Goal: Task Accomplishment & Management: Use online tool/utility

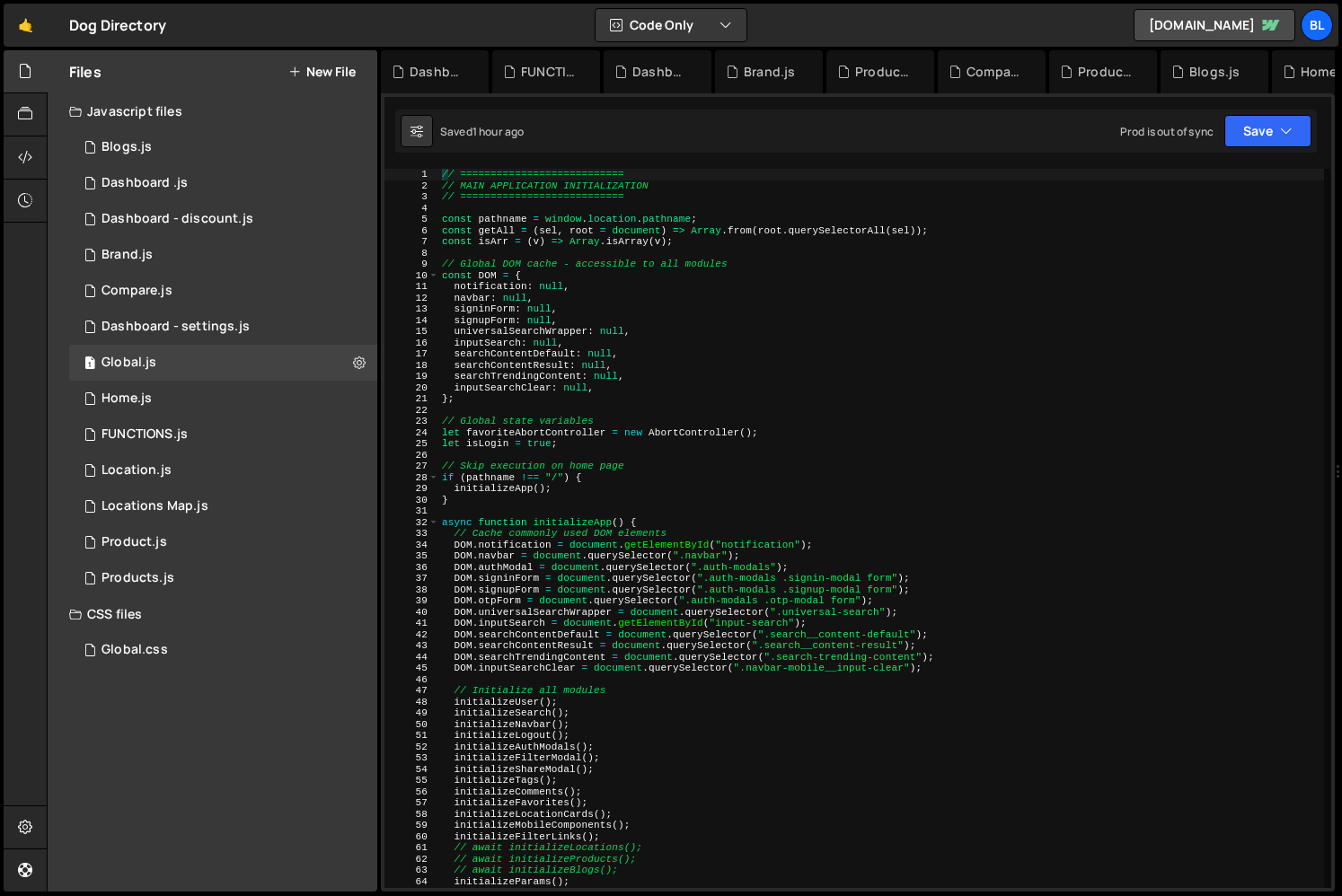
scroll to position [27934, 0]
click at [220, 365] on div "1 Global.js 0" at bounding box center [223, 362] width 308 height 36
click at [804, 512] on div "// =========================== // MAIN APPLICATION INITIALIZATION // ==========…" at bounding box center [880, 540] width 886 height 742
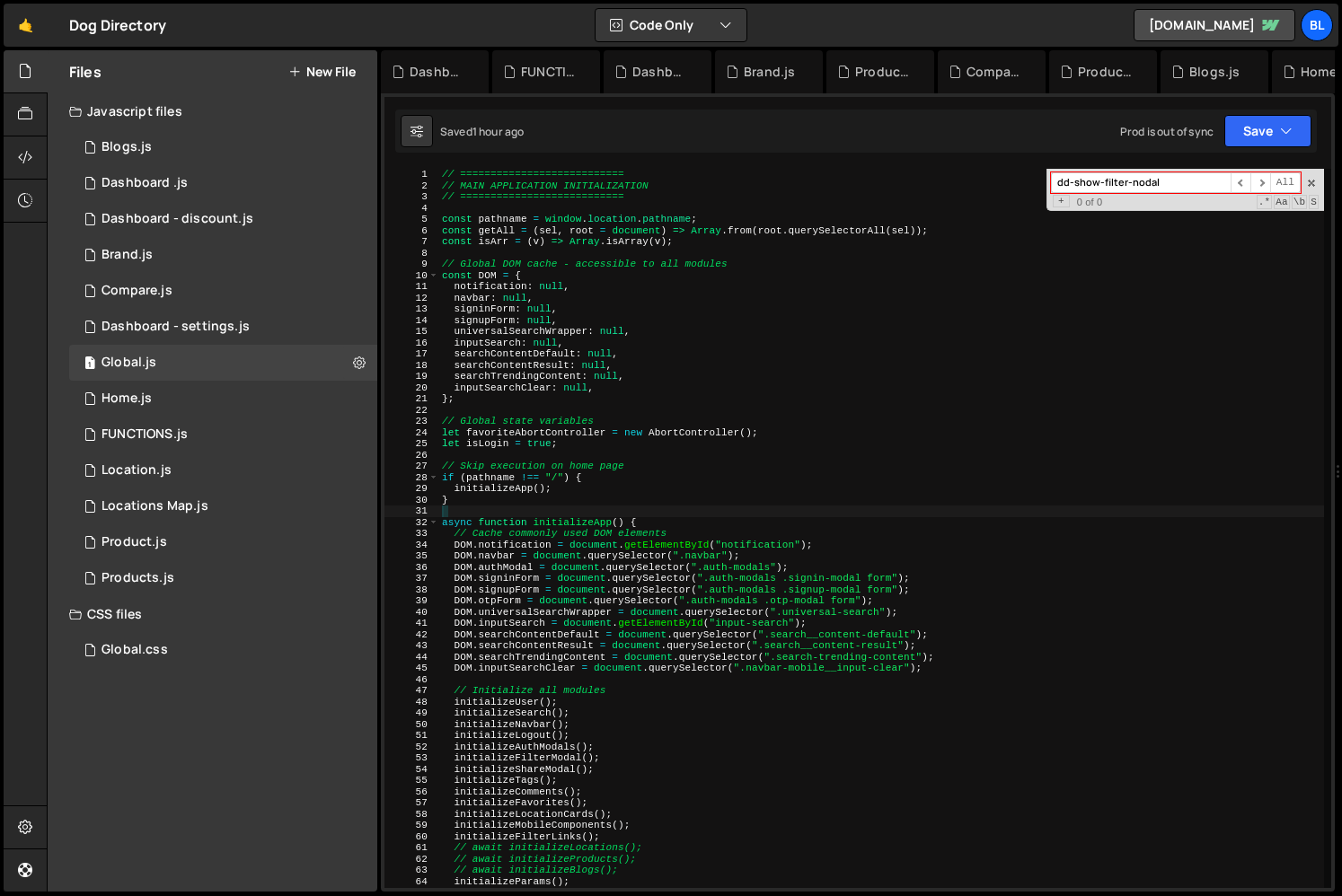
scroll to position [27934, 0]
type input "dd-show-filter-nodal"
click at [186, 407] on div "1 Home.js 0" at bounding box center [223, 399] width 308 height 36
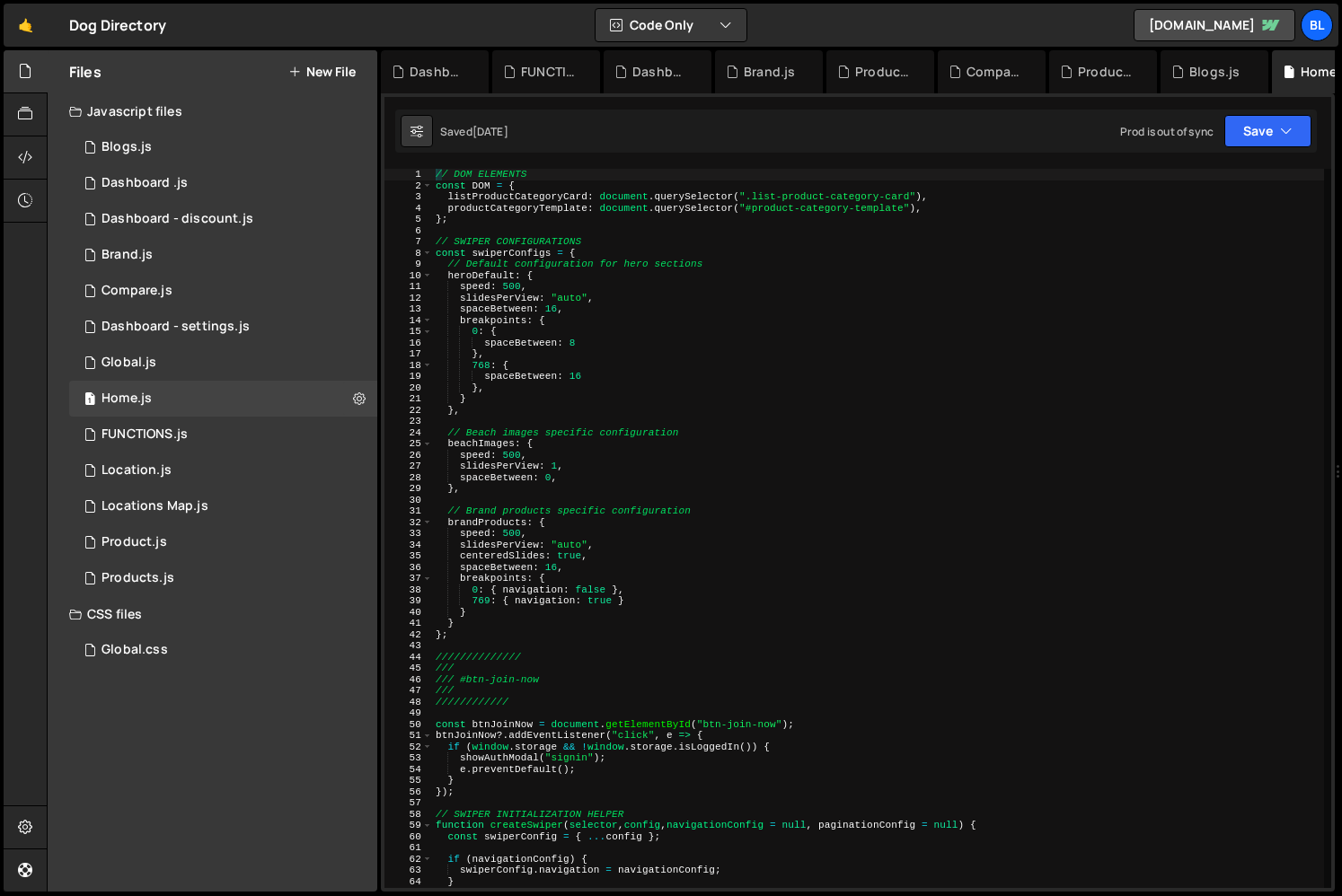
scroll to position [0, 0]
type textarea "},"
click at [730, 492] on div "// DOM ELEMENTS const DOM = { listProductCategoryCard : document . querySelecto…" at bounding box center [901, 540] width 939 height 742
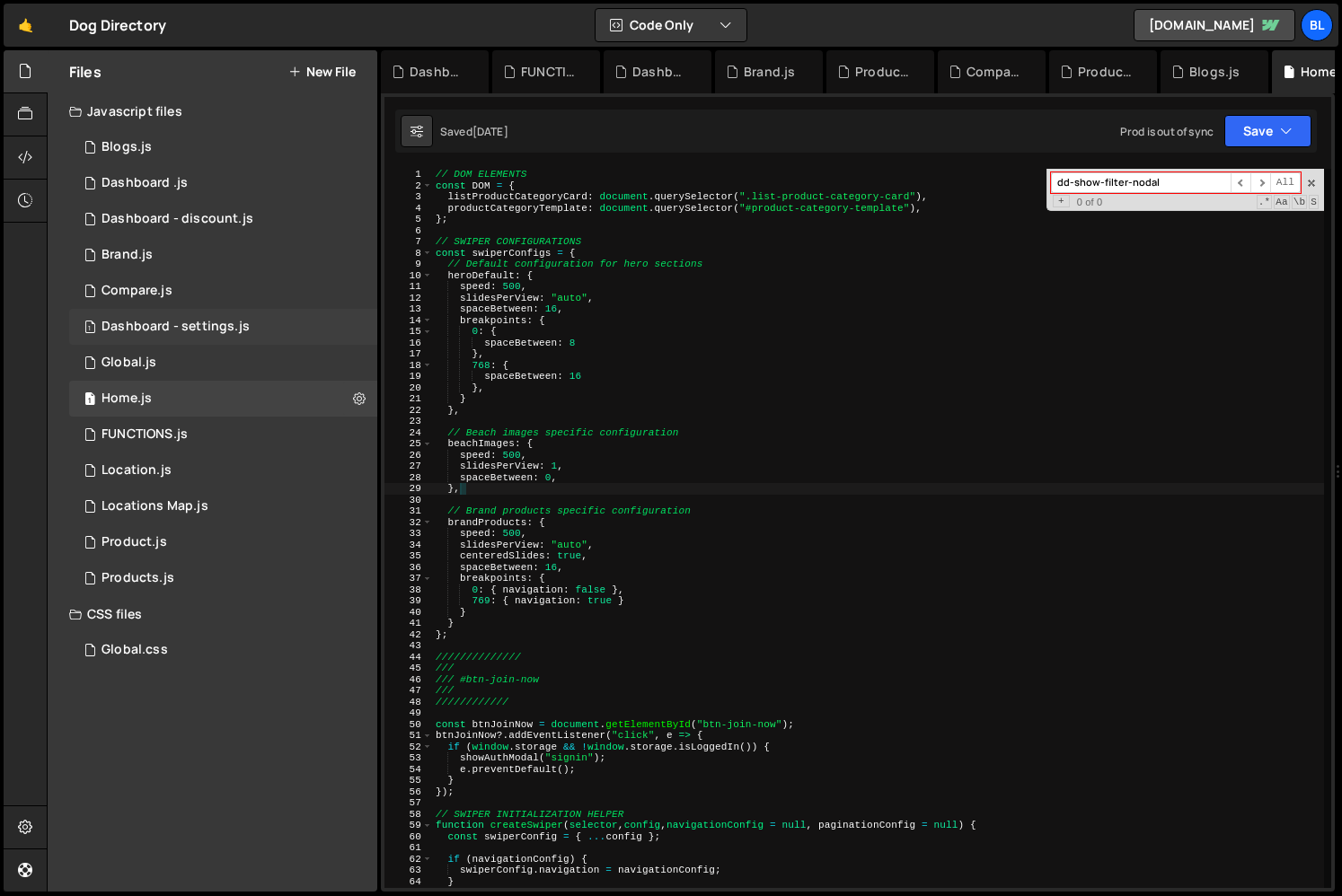
type input "dd-show-filter-nodal"
click at [181, 313] on div "1 Dashboard - settings.js 0" at bounding box center [223, 326] width 308 height 36
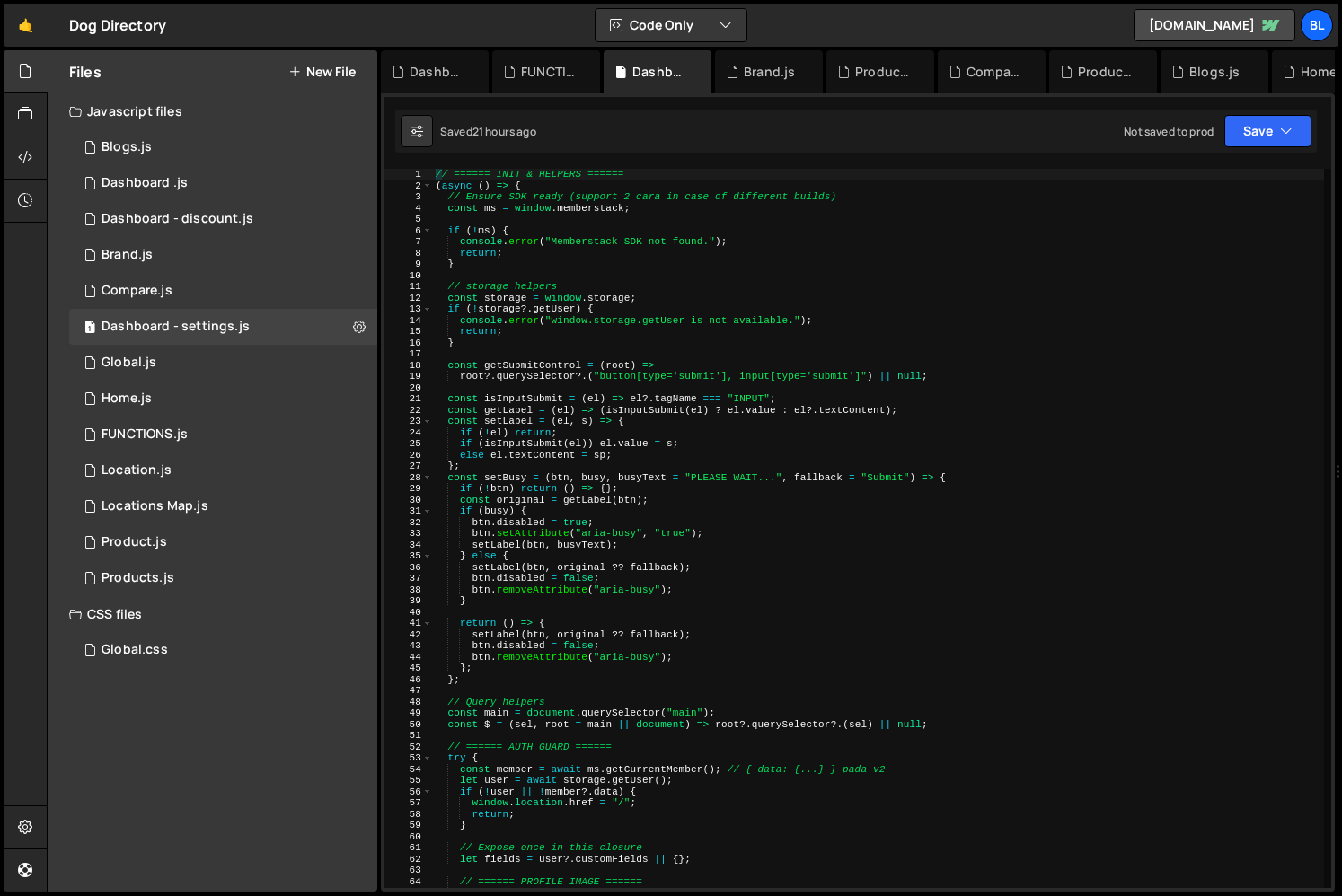
type textarea "const original = getLabel(btn);"
click at [704, 504] on div "// ====== INIT & HELPERS ====== ( async ( ) => { // Ensure SDK ready (support 2…" at bounding box center [878, 540] width 891 height 742
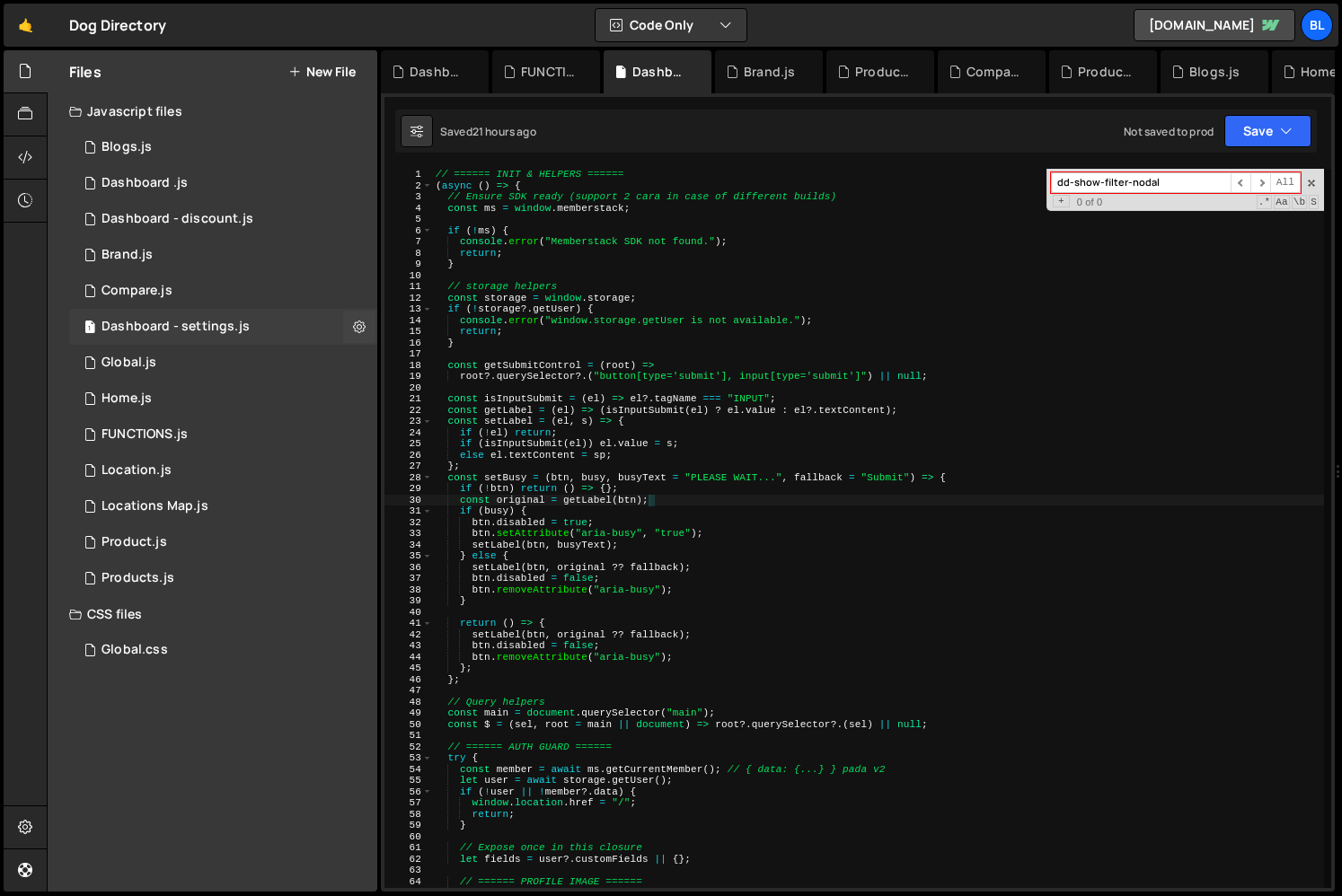
scroll to position [12585, 0]
type input "dd-show-filter-nodal"
click at [200, 283] on div "1 Compare.js 0" at bounding box center [223, 290] width 308 height 36
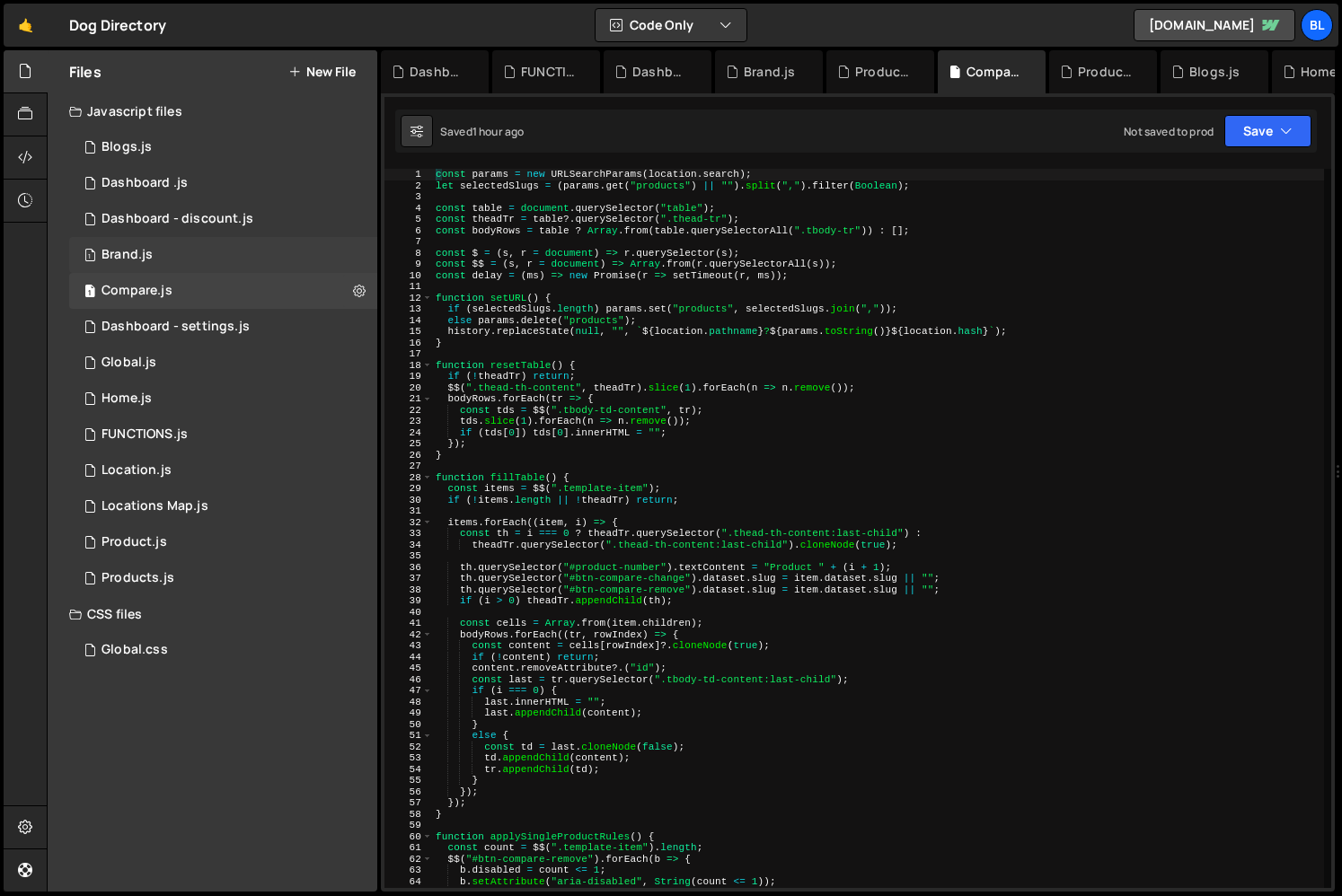
scroll to position [0, 0]
click at [213, 254] on div "1 Brand.js 0" at bounding box center [223, 255] width 308 height 36
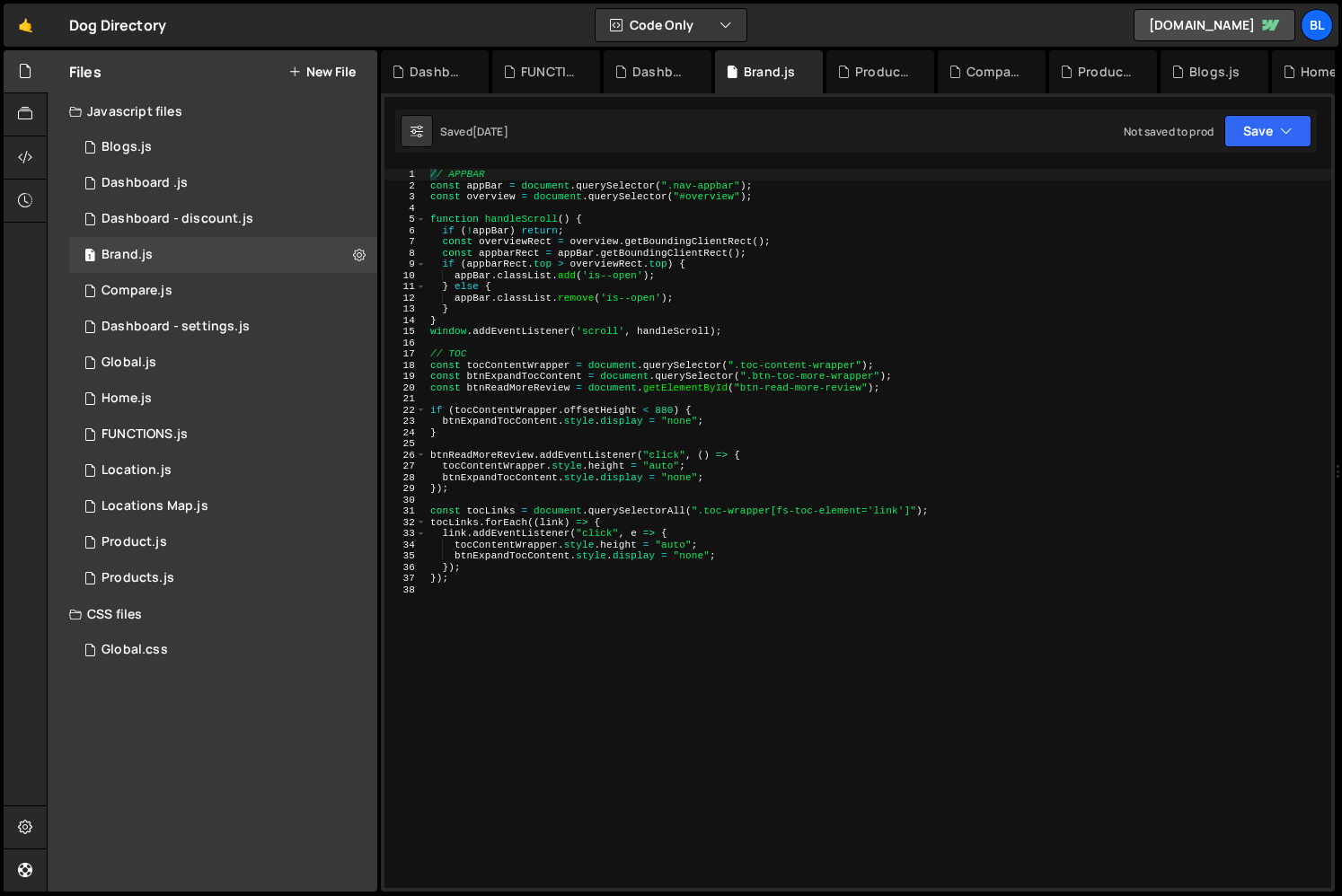
type textarea "btnReadMoreReview.addEventListener("click", () => {"
click at [648, 456] on div "// APPBAR const appBar = document . querySelector ( ".nav-appbar" ) ; const ove…" at bounding box center [900, 540] width 946 height 742
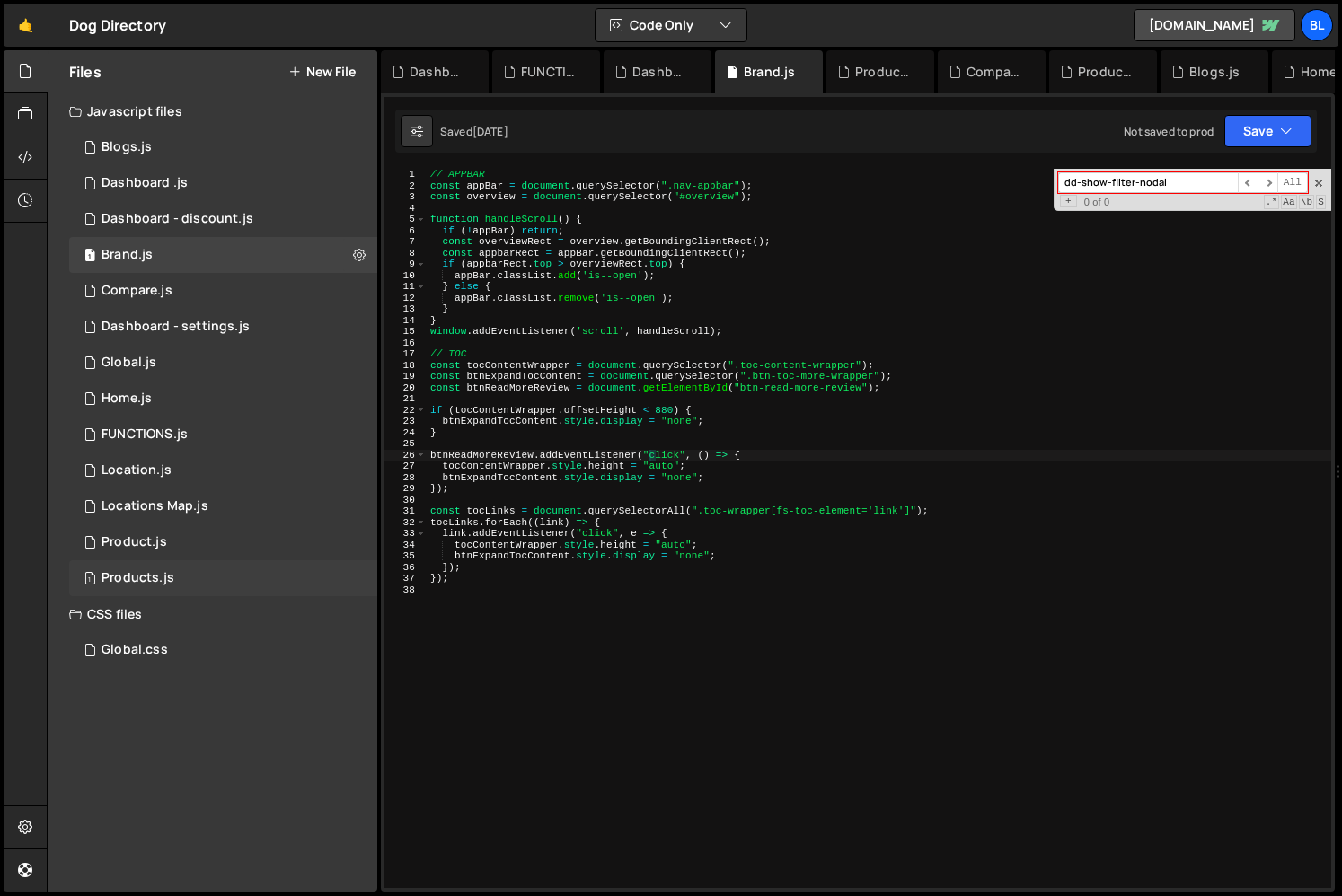
type input "dd-show-filter-nodal"
click at [150, 578] on div "Products.js" at bounding box center [137, 579] width 72 height 16
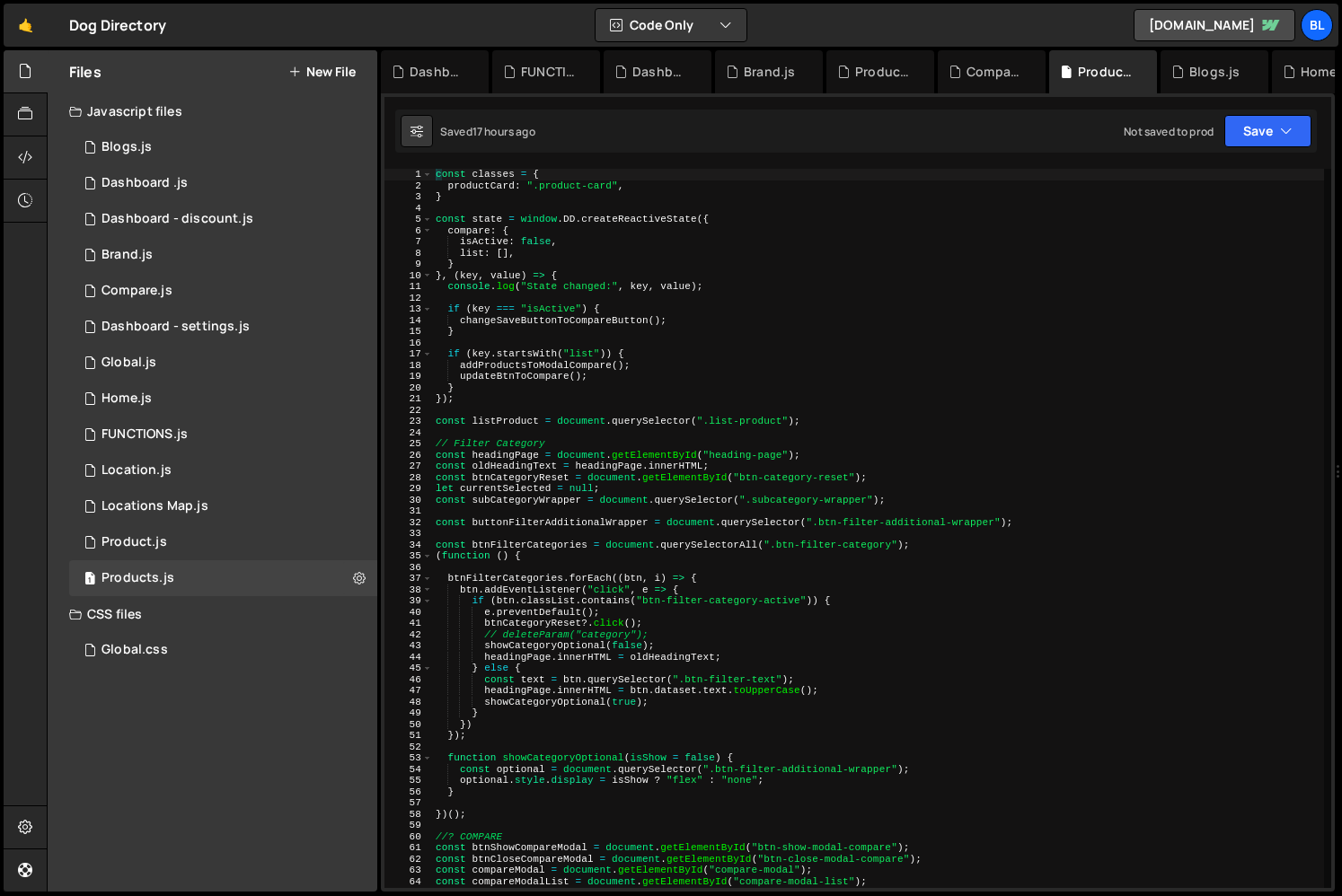
type textarea "if (btn.classList.contains("btn-filter-category-active")) {"
click at [693, 603] on div "const classes = { productCard : ".product-card" , } const state = window . DD .…" at bounding box center [878, 540] width 891 height 742
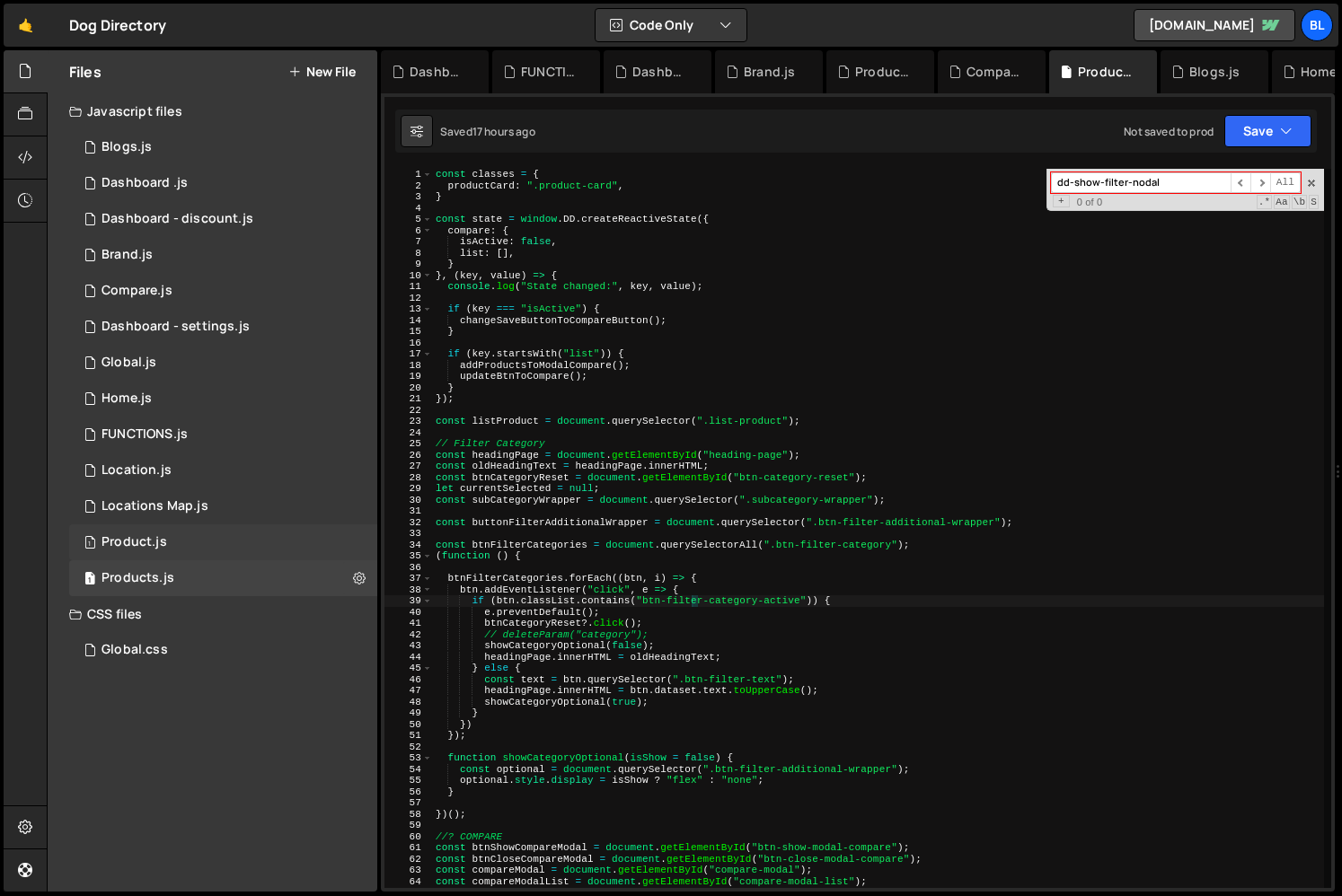
type input "dd-show-filter-nodal"
click at [199, 539] on div "1 Product.js 0" at bounding box center [223, 542] width 308 height 36
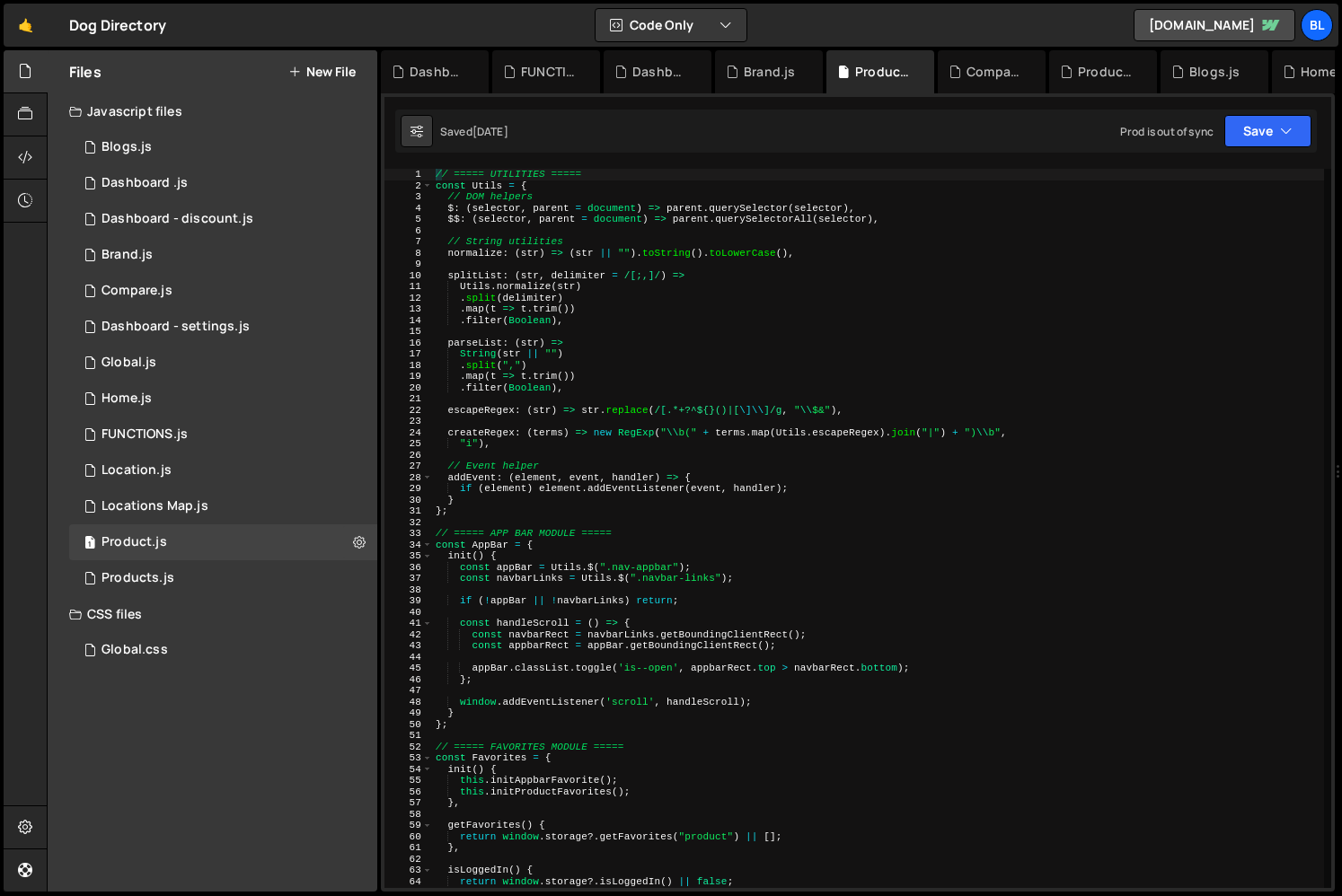
type textarea "// ===== APP BAR MODULE ====="
click at [612, 533] on div "// ===== UTILITIES ===== const Utils = { // DOM helpers $ : ( selector , parent…" at bounding box center [878, 540] width 891 height 742
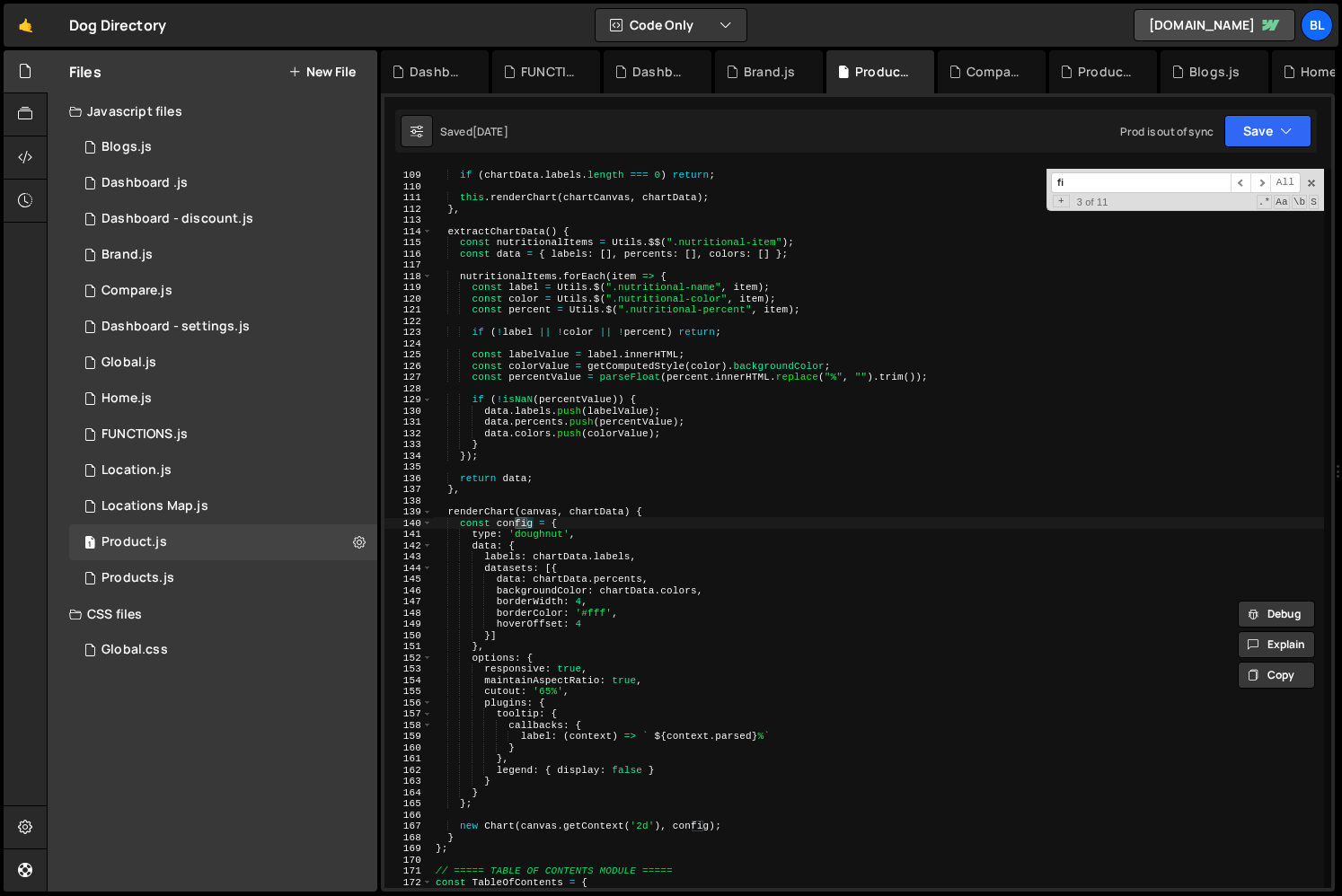
scroll to position [3412, 0]
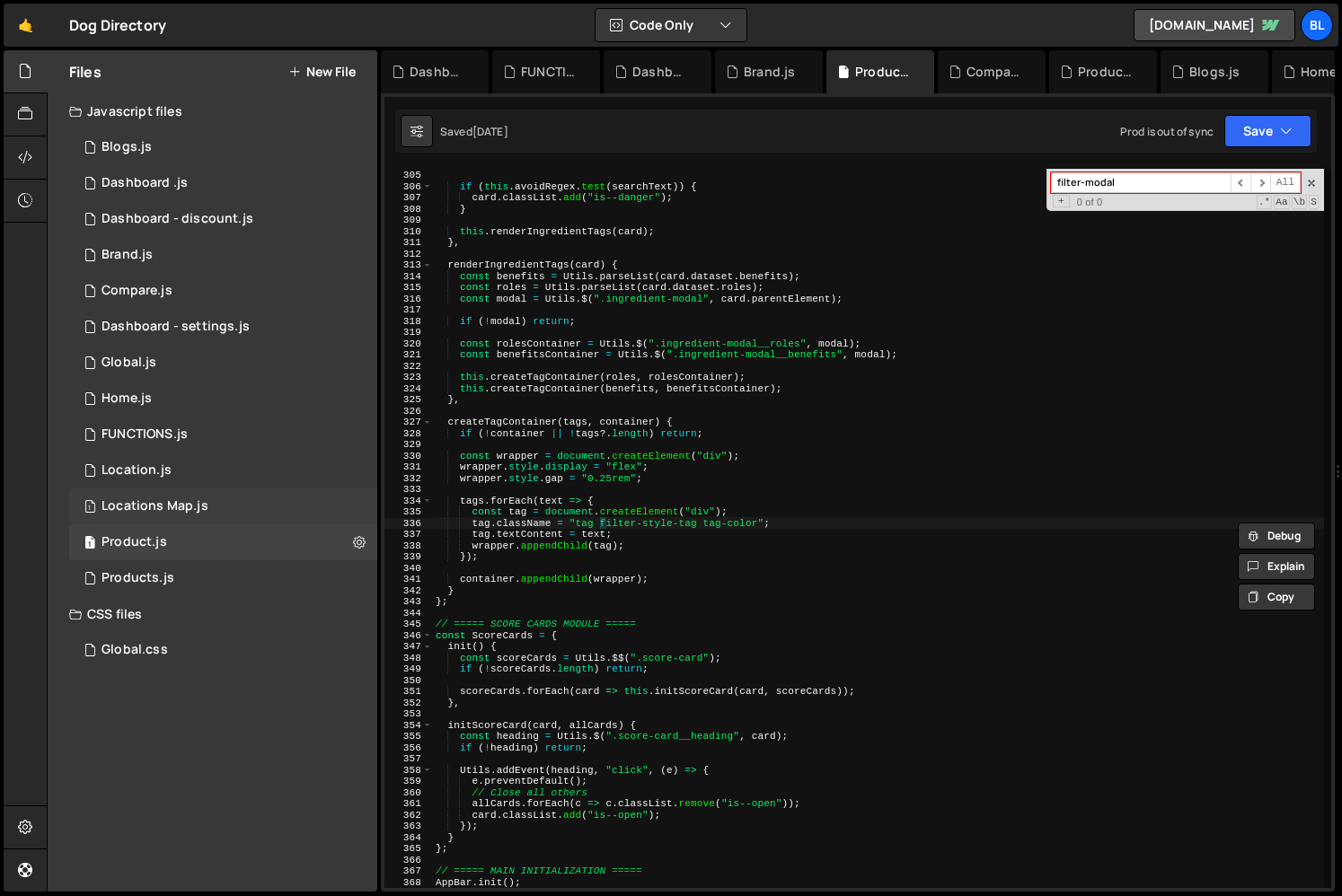
type input "filter-modal"
click at [163, 515] on div "1 Locations Map.js 0" at bounding box center [223, 506] width 308 height 36
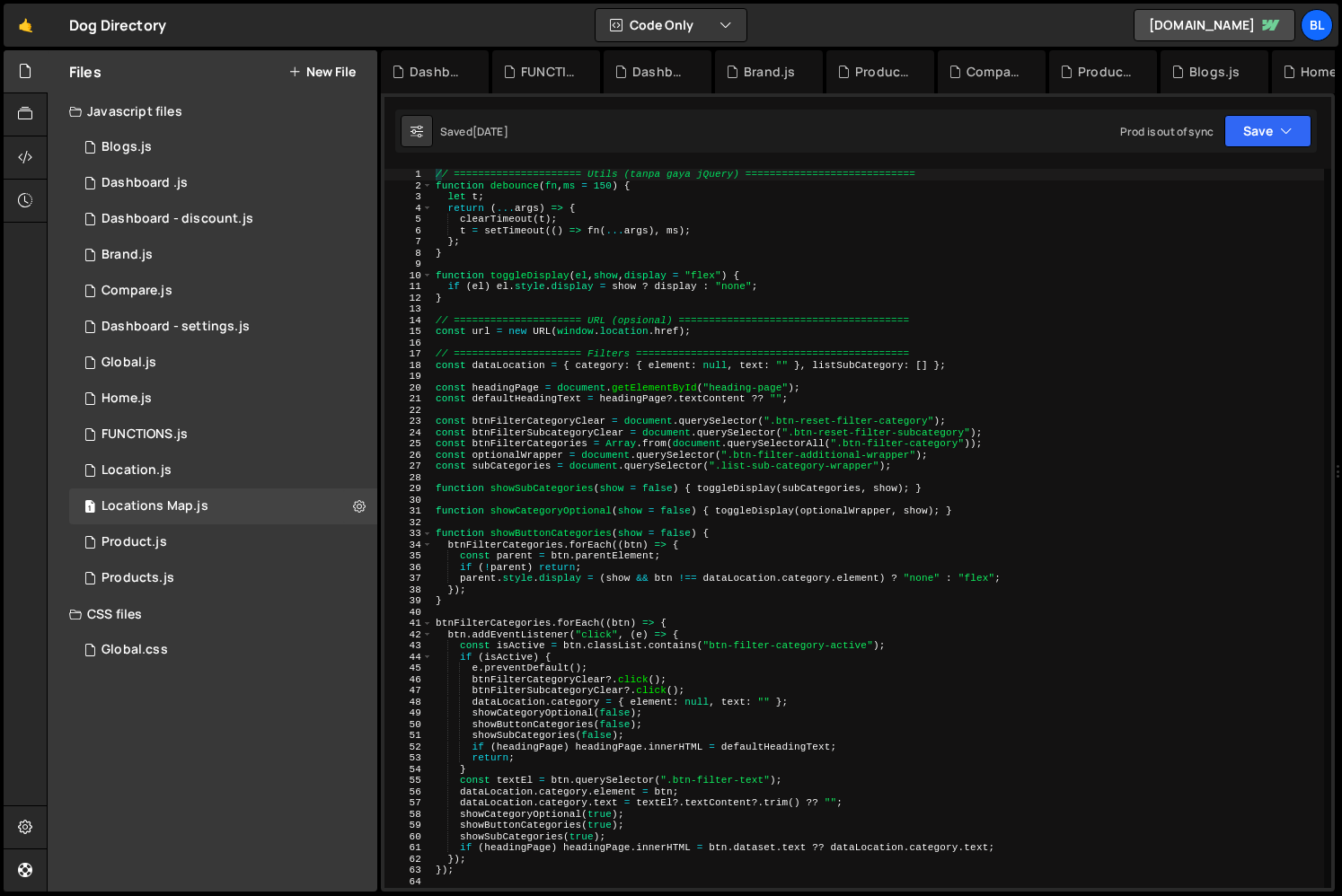
click at [663, 522] on div "// ===================== Utils (tanpa gaya jQuery) ============================…" at bounding box center [878, 540] width 891 height 742
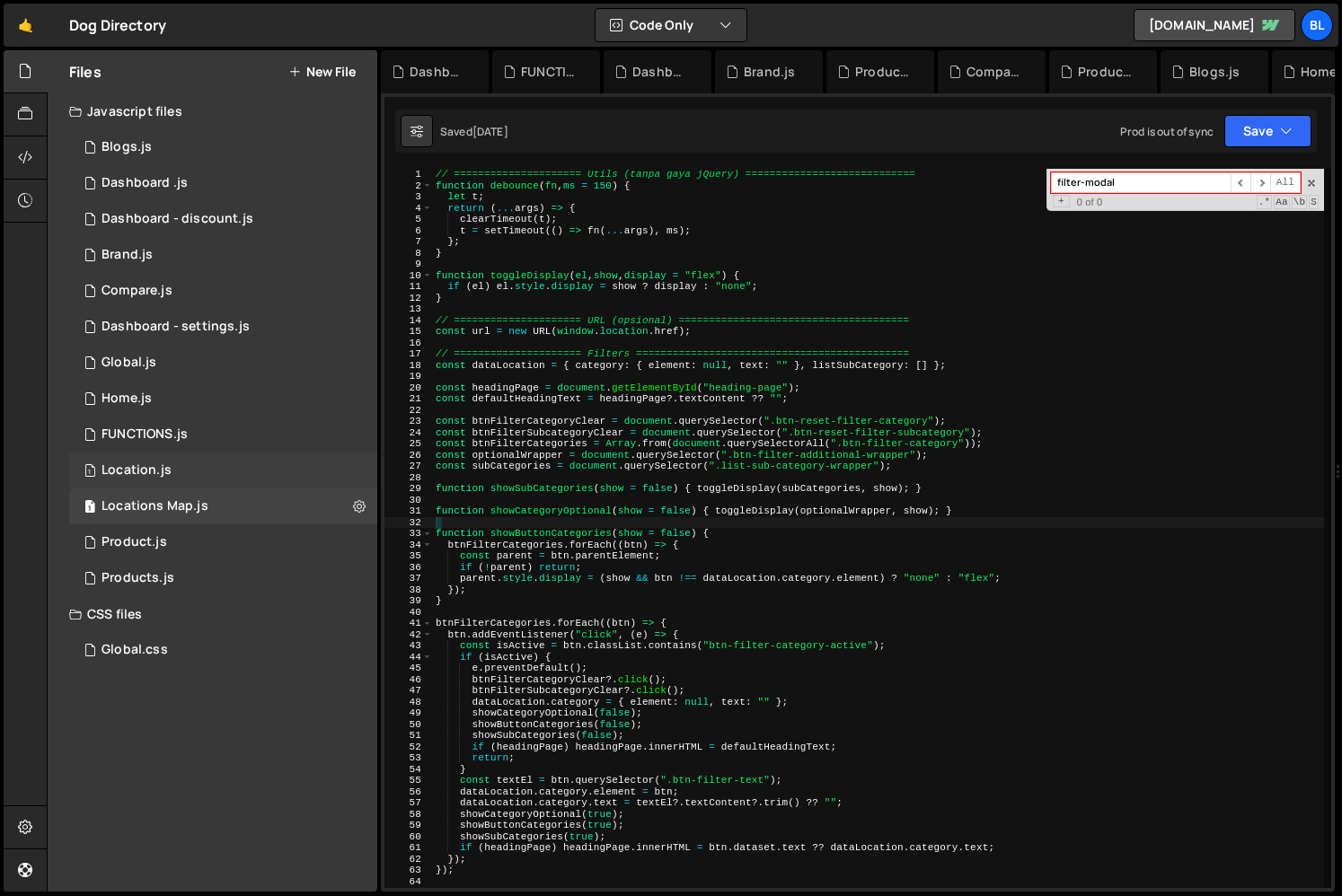
type input "filter-modal"
click at [233, 472] on div "1 Location.js 0" at bounding box center [223, 470] width 308 height 36
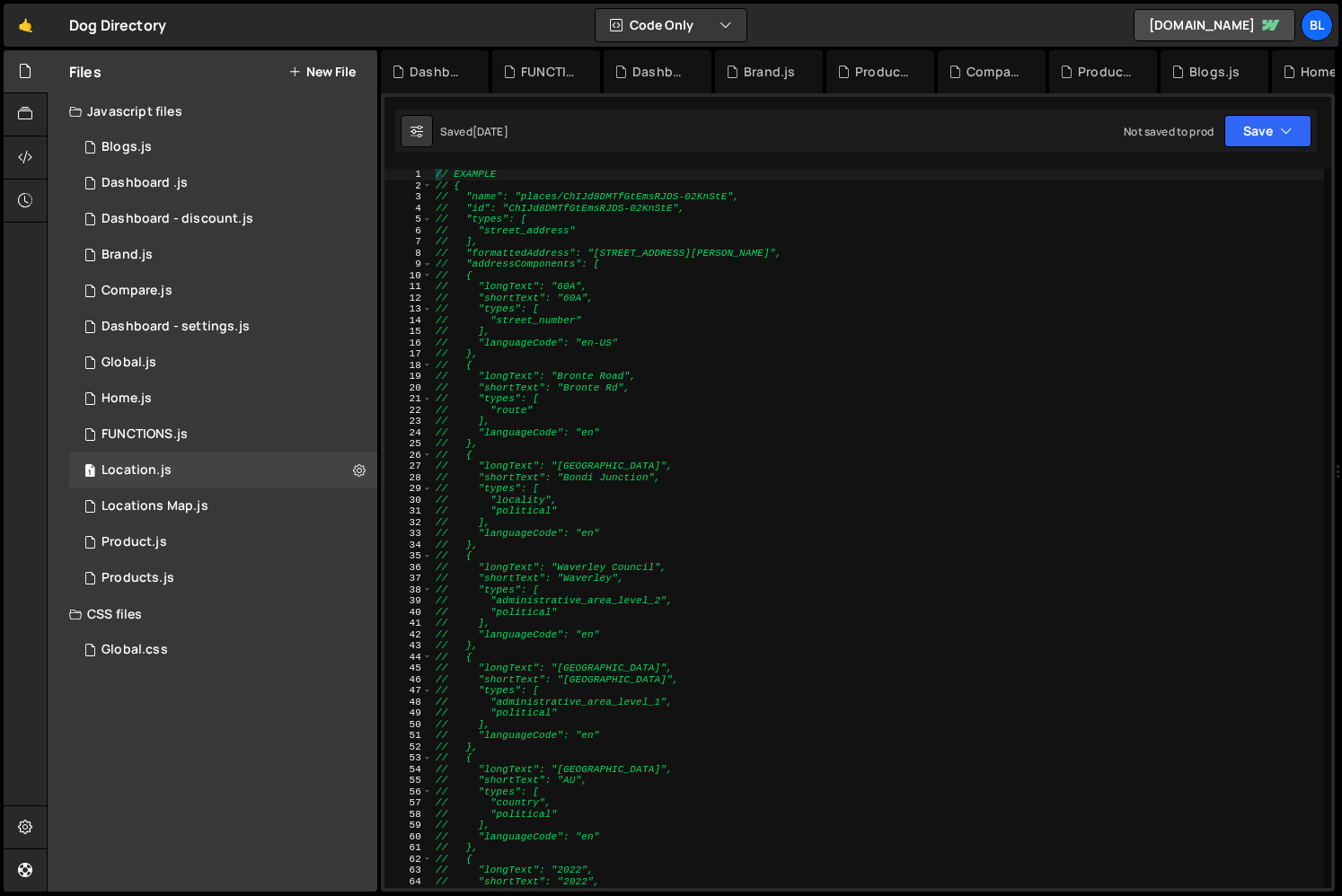
type textarea "// "shortText": "Bondi Junction","
click at [623, 477] on div "// EXAMPLE // { // "name": "places/ChIJd8DMTfGtEmsRJDS-02KnStE", // "id": "ChIJ…" at bounding box center [878, 540] width 891 height 742
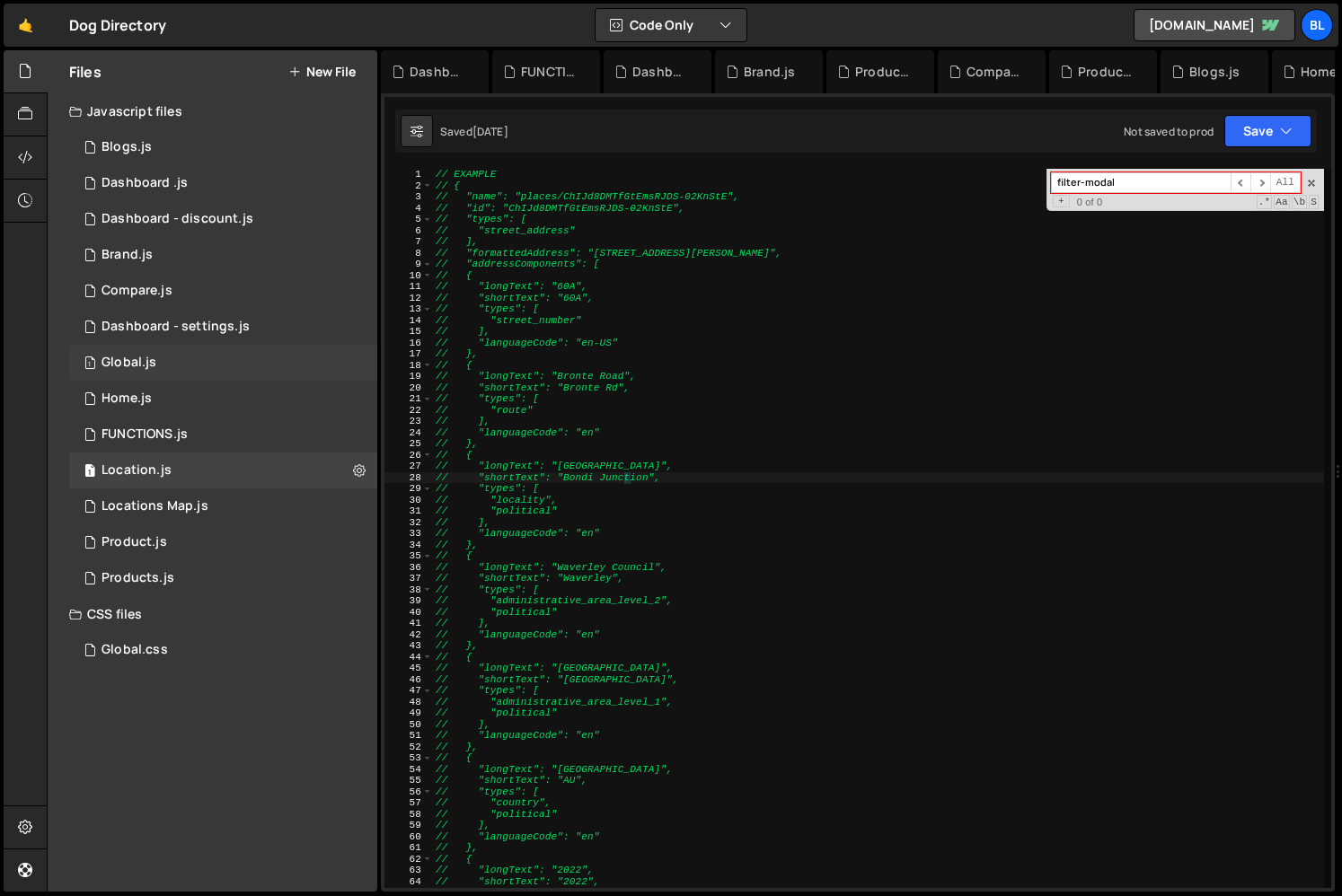
scroll to position [31435, 0]
type input "filter-modal"
click at [192, 432] on div "0 FUNCTIONS.js 0" at bounding box center [223, 434] width 308 height 36
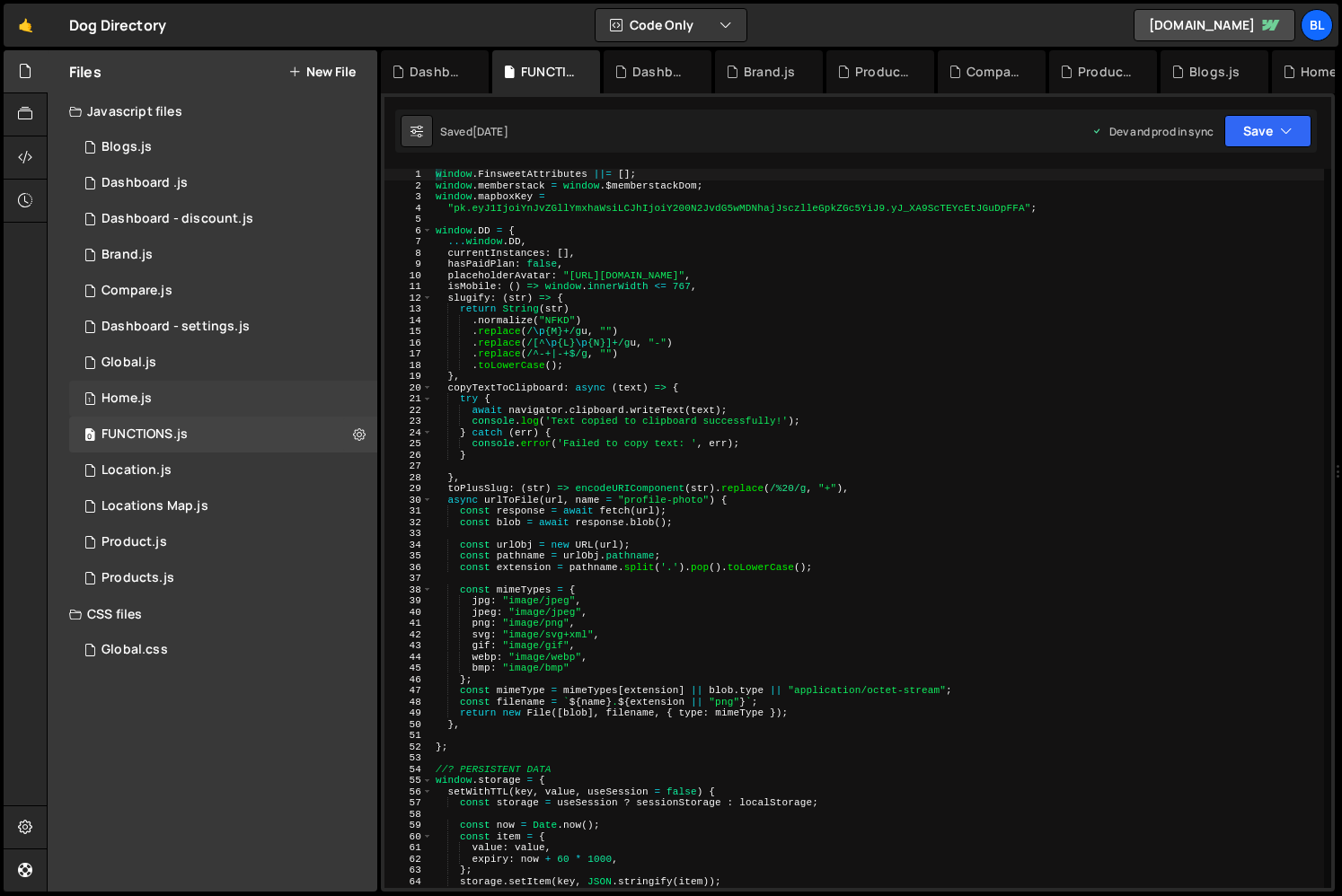
scroll to position [0, 0]
click at [218, 388] on div "1 Home.js 0" at bounding box center [223, 399] width 308 height 36
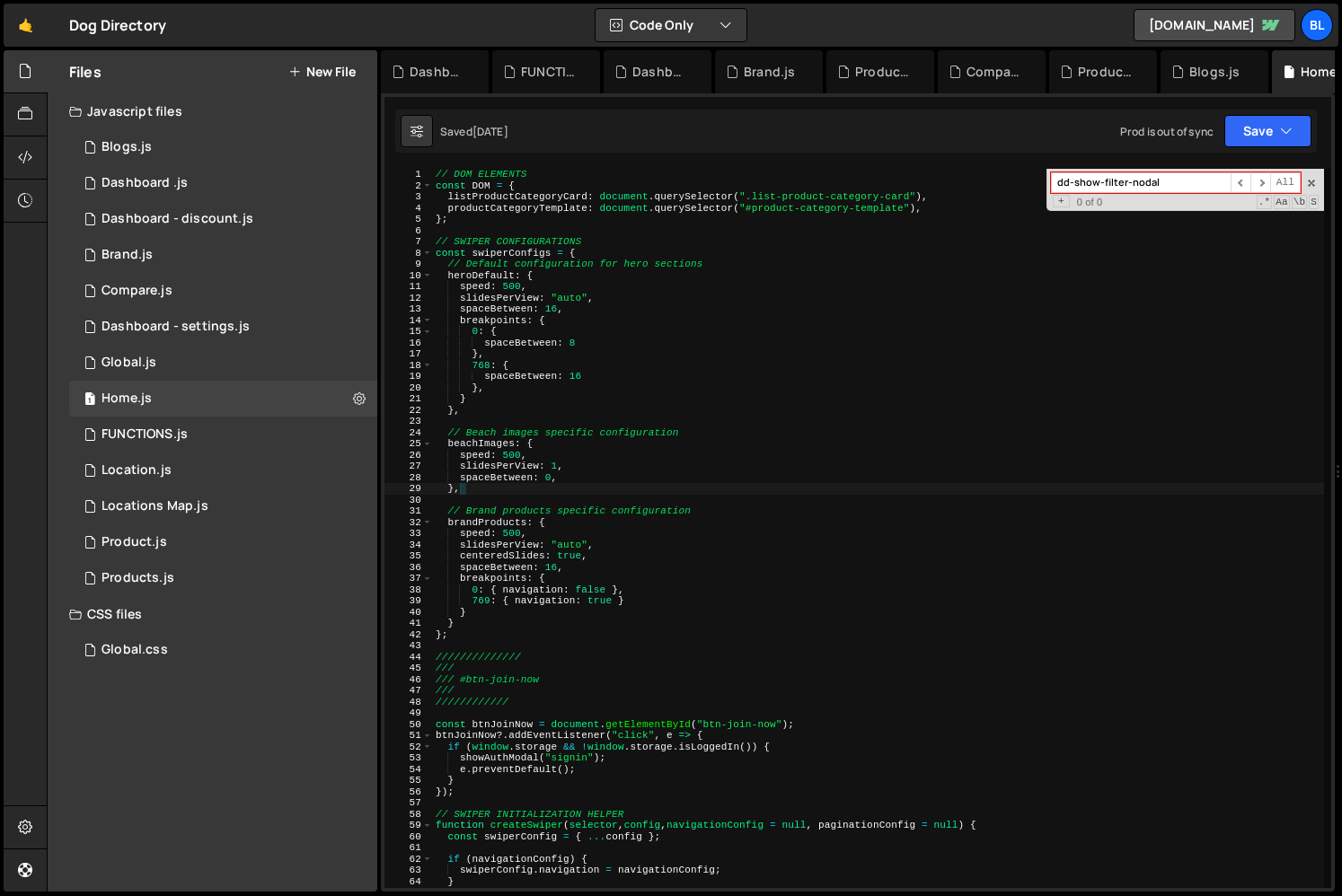
click at [644, 446] on div "// DOM ELEMENTS const DOM = { listProductCategoryCard : document . querySelecto…" at bounding box center [878, 540] width 891 height 742
type textarea "beachImages: {"
paste input "filter-m"
type input "filter-modal"
click at [238, 364] on div "1 Global.js 0" at bounding box center [223, 362] width 308 height 36
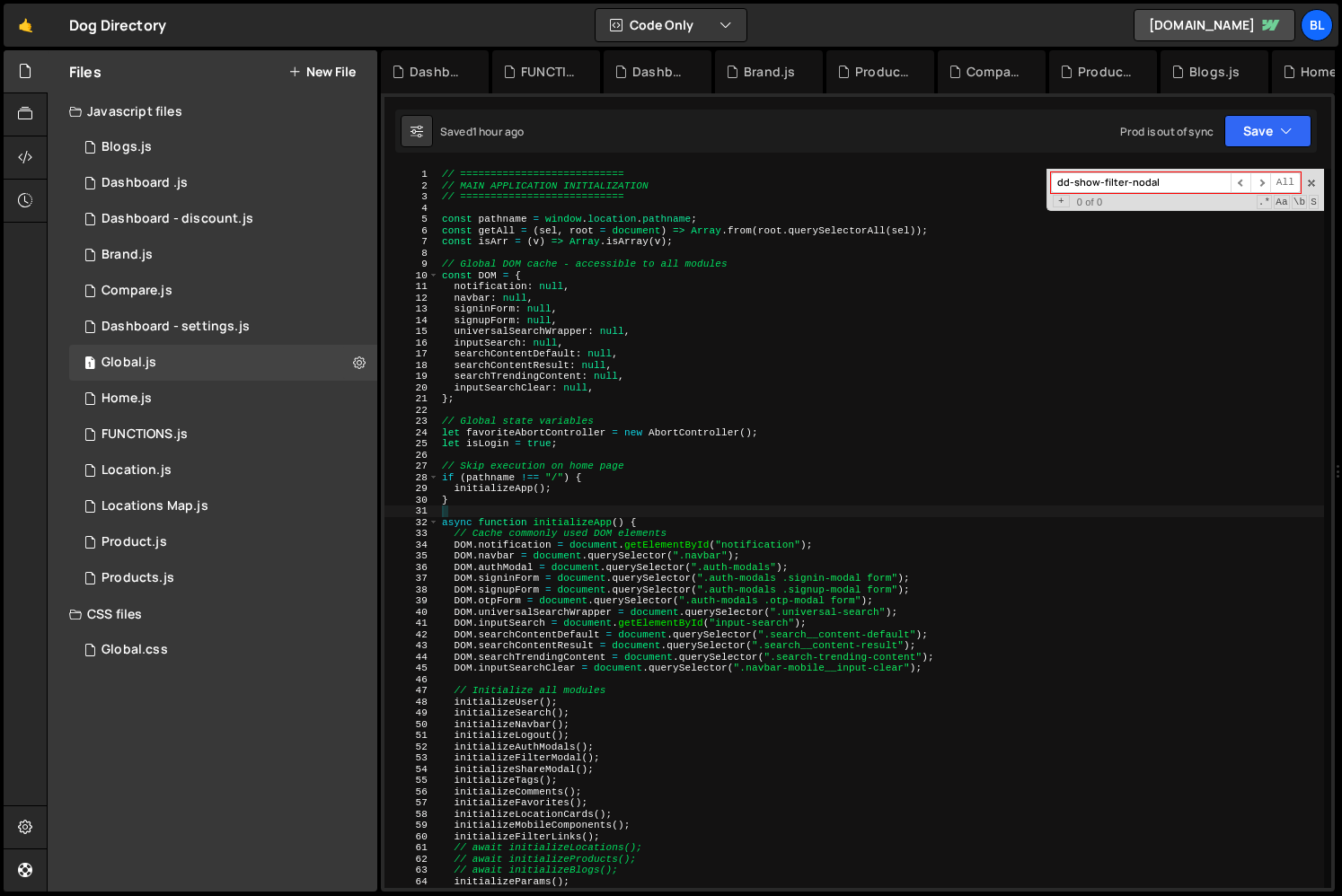
click at [636, 445] on div "// =========================== // MAIN APPLICATION INITIALIZATION // ==========…" at bounding box center [880, 540] width 886 height 742
type textarea "let isLogin = true;"
paste input "filter-m"
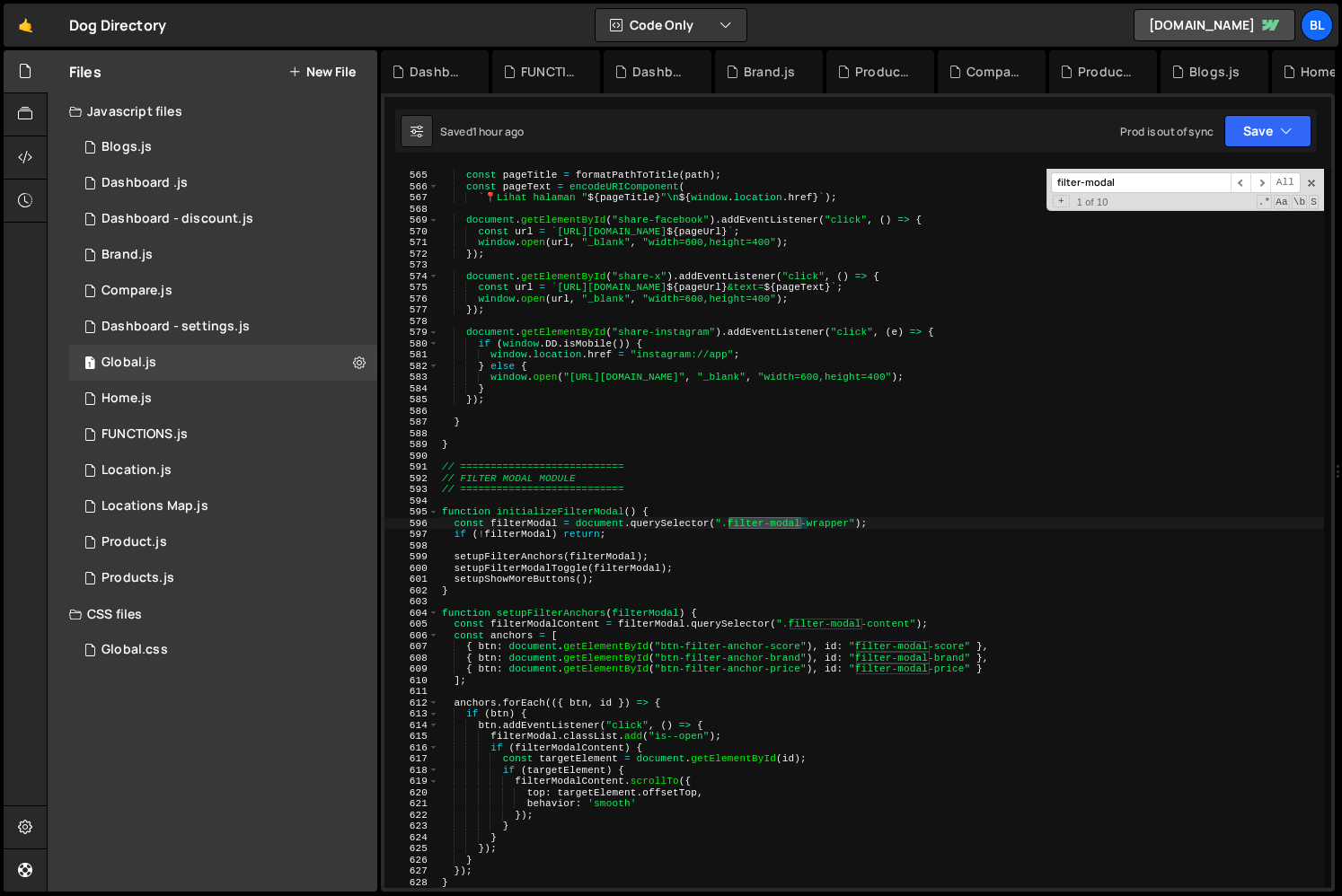
scroll to position [27934, 0]
type input "filter-modal"
drag, startPoint x: 852, startPoint y: 524, endPoint x: 735, endPoint y: 521, distance: 117.0
click at [735, 521] on div "const path = window . location . pathname ; const pageTitle = formatPathToTitle…" at bounding box center [880, 530] width 886 height 742
click at [571, 507] on div "const path = window . location . pathname ; const pageTitle = formatPathToTitle…" at bounding box center [880, 530] width 886 height 742
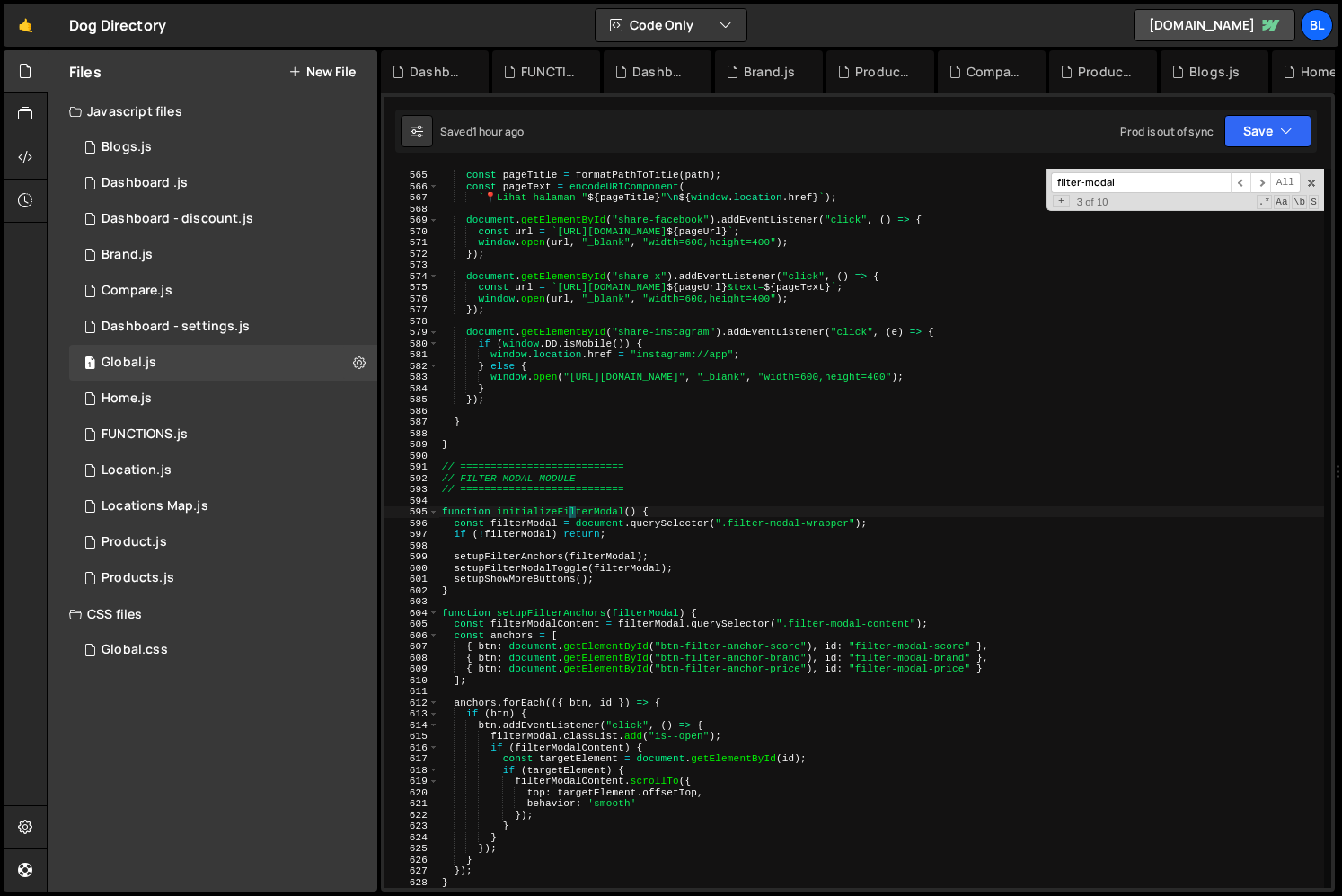
click at [571, 507] on div "const path = window . location . pathname ; const pageTitle = formatPathToTitle…" at bounding box center [880, 530] width 886 height 742
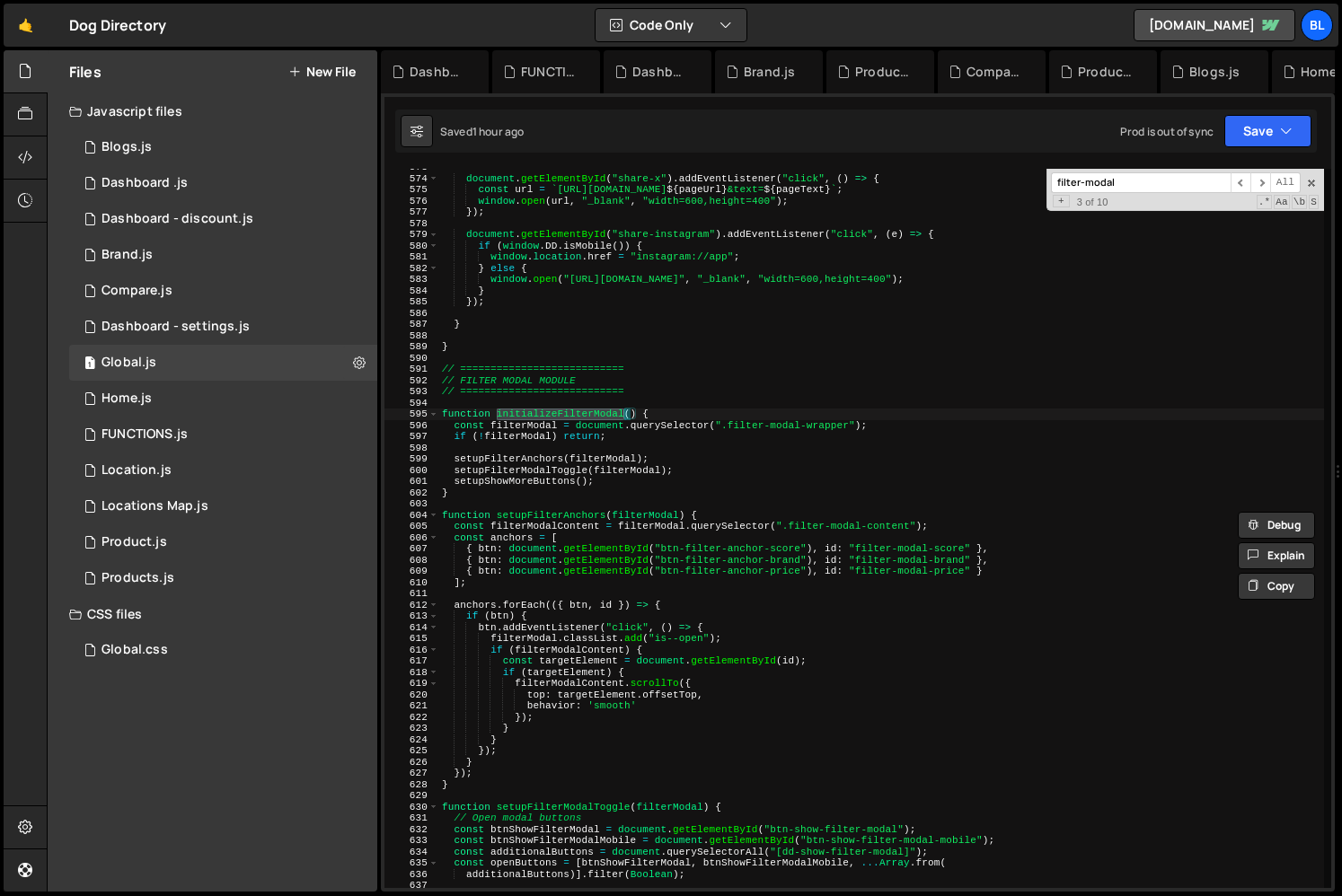
scroll to position [6430, 0]
click at [489, 626] on div "document . getElementById ( "share-x" ) . addEventListener ( "click" , ( ) => {…" at bounding box center [880, 531] width 886 height 742
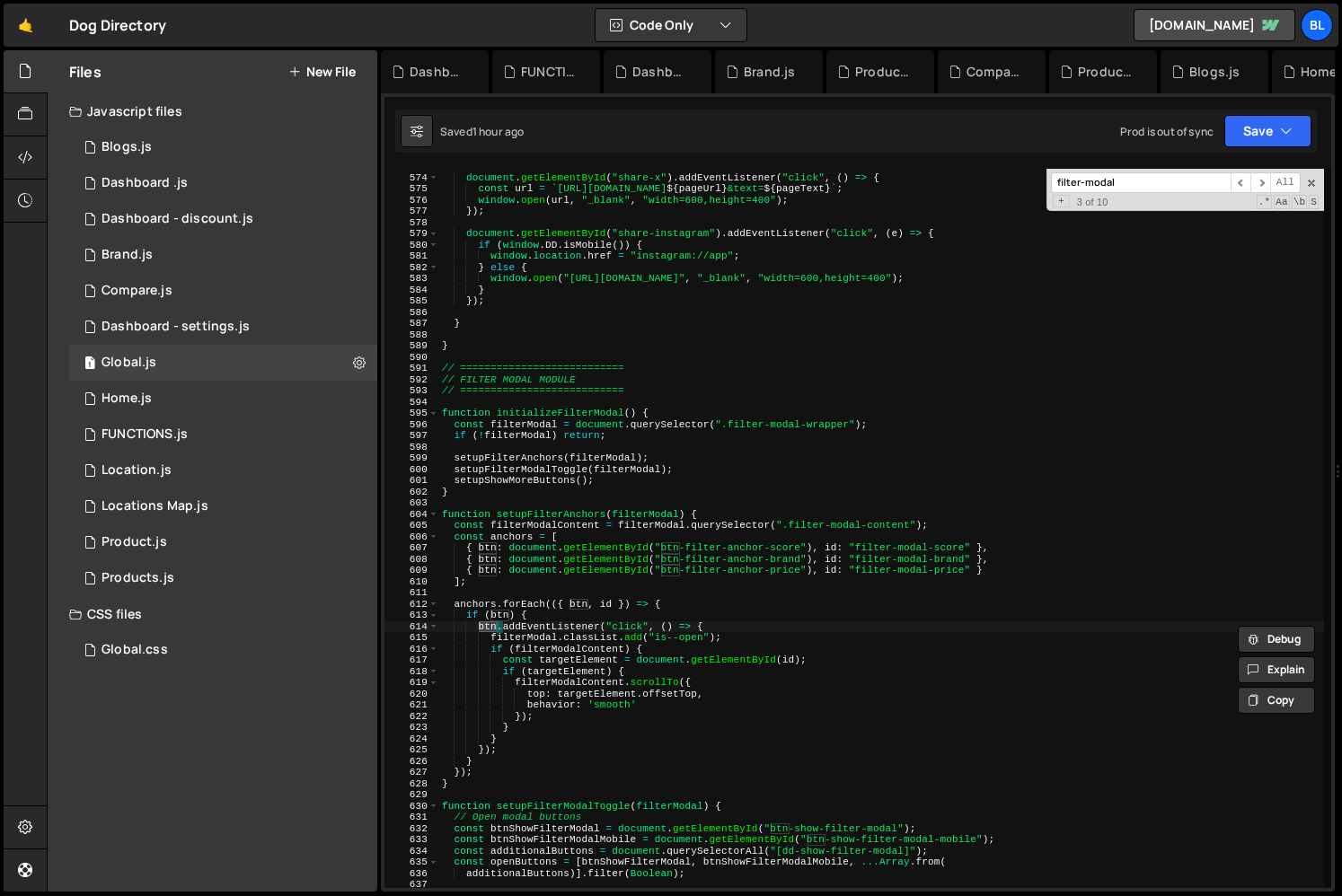
click at [502, 559] on div "document . getElementById ( "share-x" ) . addEventListener ( "click" , ( ) => {…" at bounding box center [880, 531] width 886 height 742
click at [537, 570] on div "document . getElementById ( "share-x" ) . addEventListener ( "click" , ( ) => {…" at bounding box center [880, 531] width 886 height 742
click at [832, 617] on div "document . getElementById ( "share-x" ) . addEventListener ( "click" , ( ) => {…" at bounding box center [880, 531] width 886 height 742
click at [552, 517] on div "document . getElementById ( "share-x" ) . addEventListener ( "click" , ( ) => {…" at bounding box center [880, 531] width 886 height 742
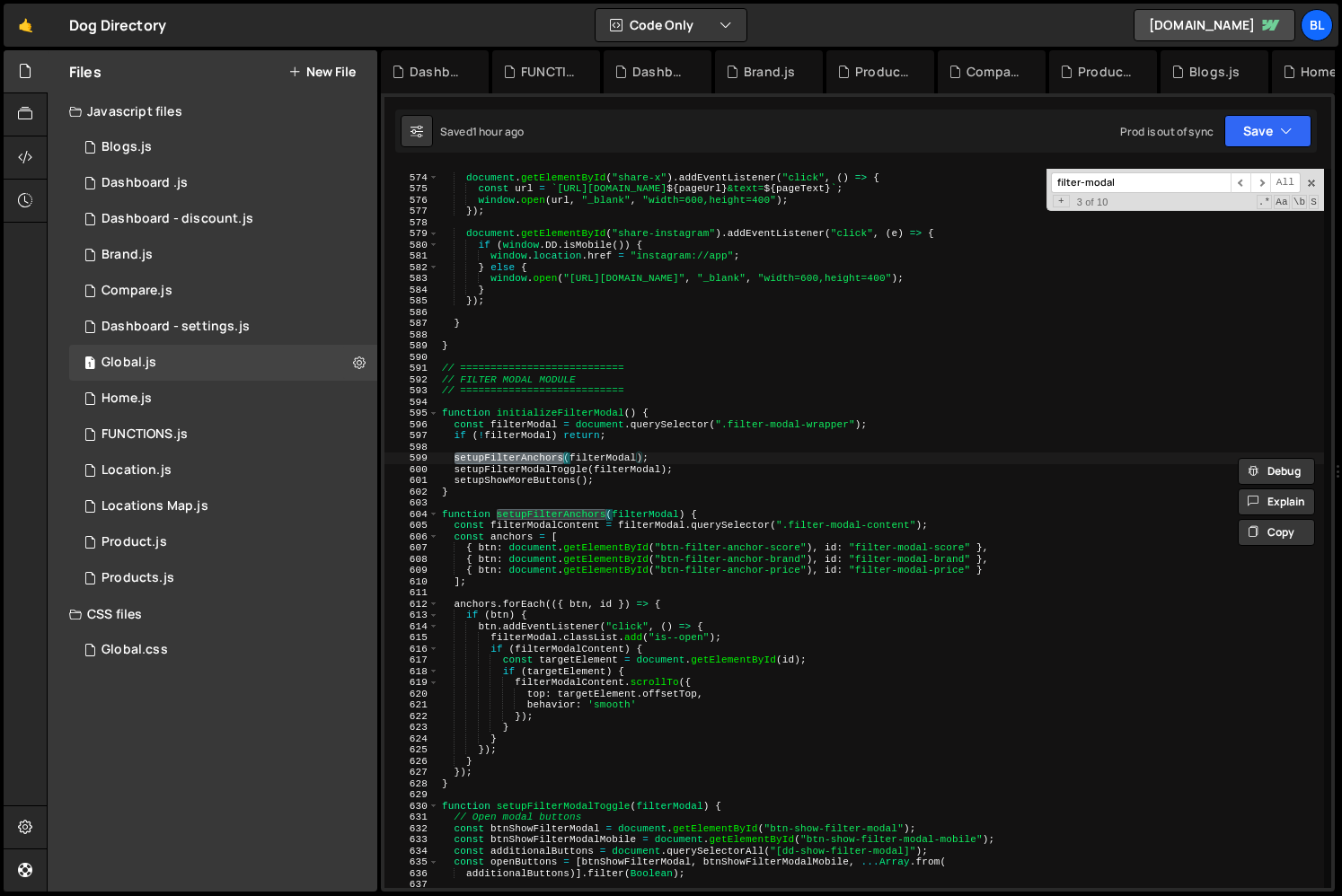
click at [524, 480] on div "document . getElementById ( "share-x" ) . addEventListener ( "click" , ( ) => {…" at bounding box center [880, 531] width 886 height 742
click at [539, 470] on div "document . getElementById ( "share-x" ) . addEventListener ( "click" , ( ) => {…" at bounding box center [880, 531] width 886 height 742
type textarea "function setupFilterModalToggle(filterModal) {"
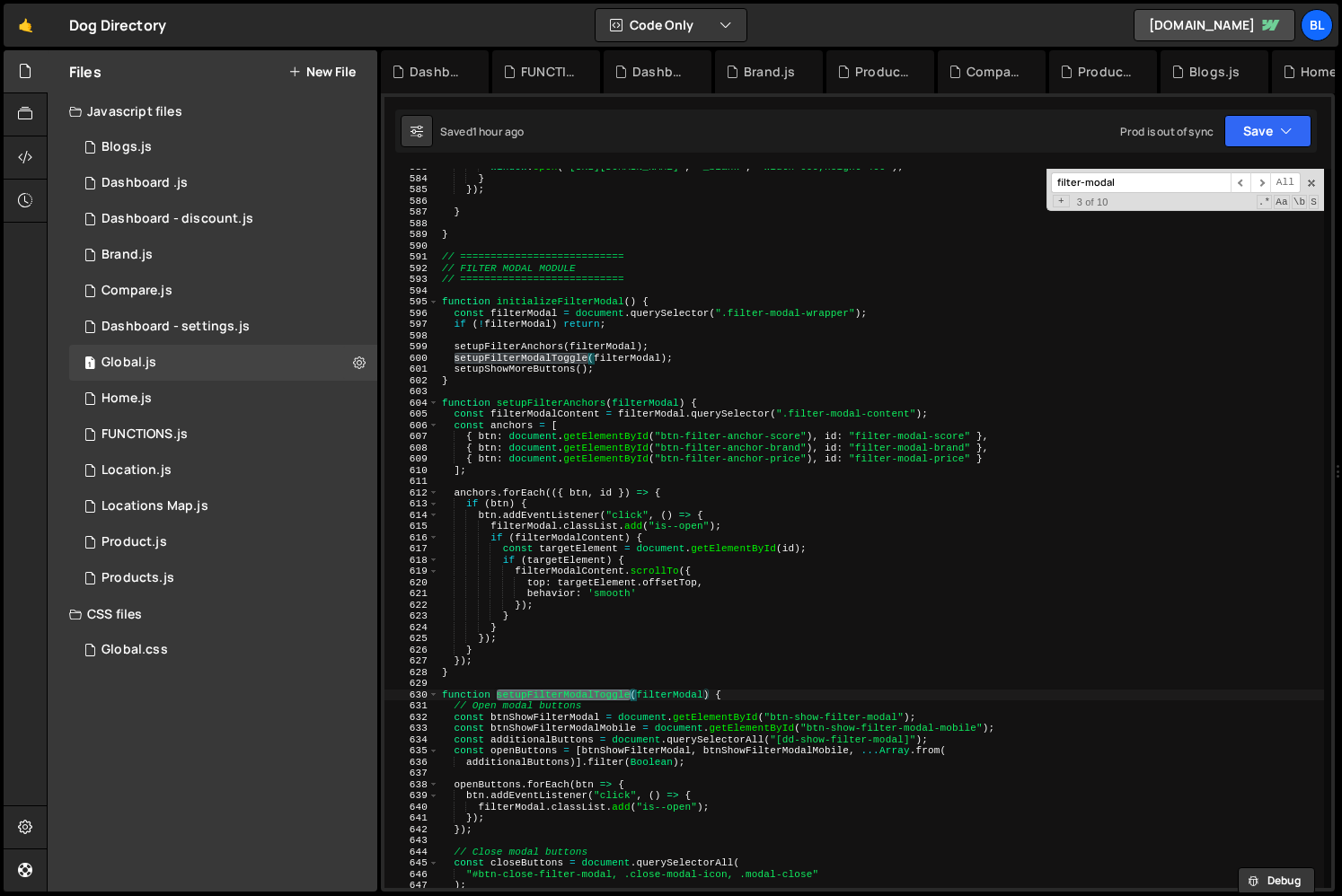
scroll to position [6558, 0]
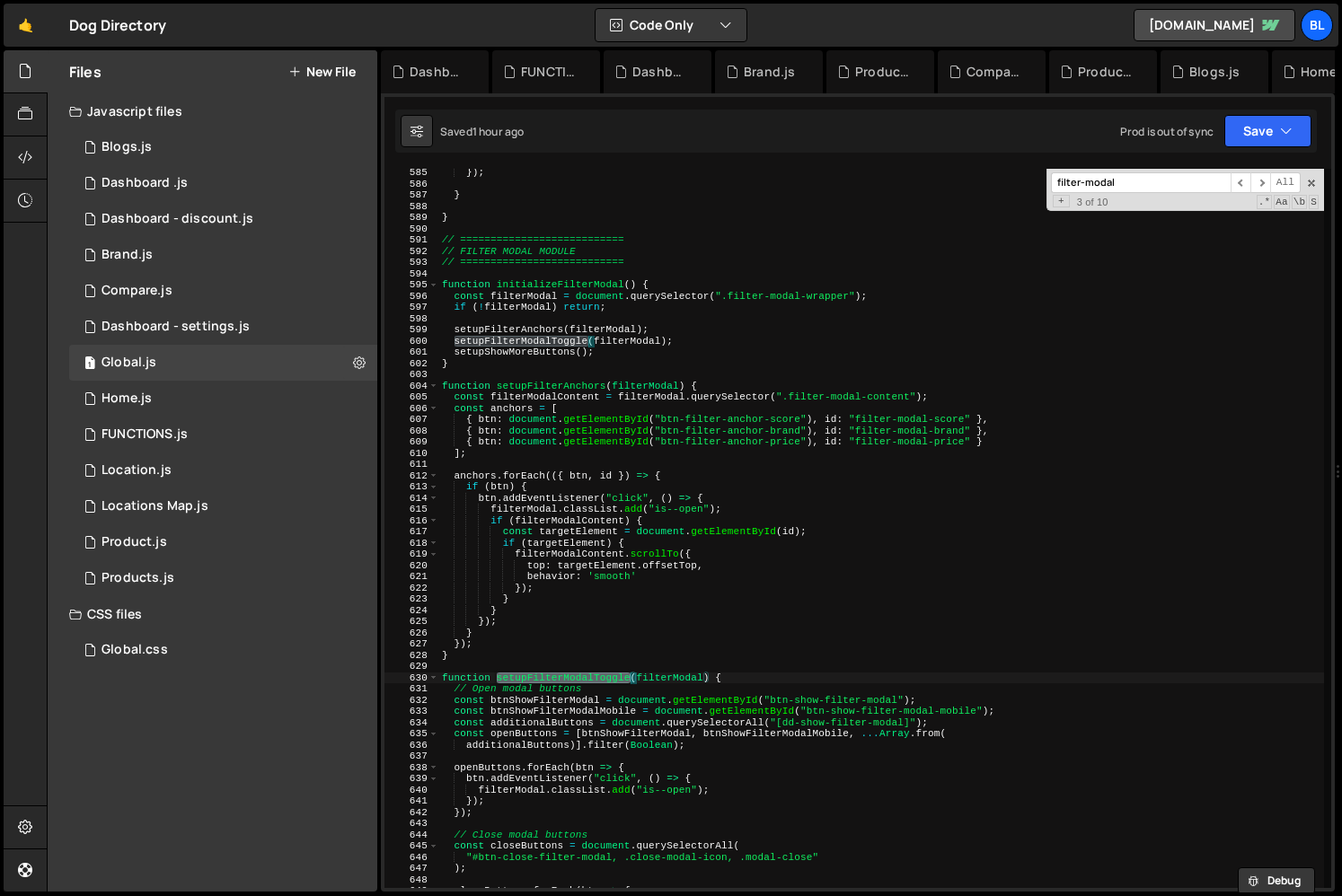
click at [1142, 185] on input "filter-modal" at bounding box center [1140, 182] width 180 height 21
click at [1142, 185] on input "filter-modala" at bounding box center [1140, 182] width 180 height 21
paste input "filter-modal"
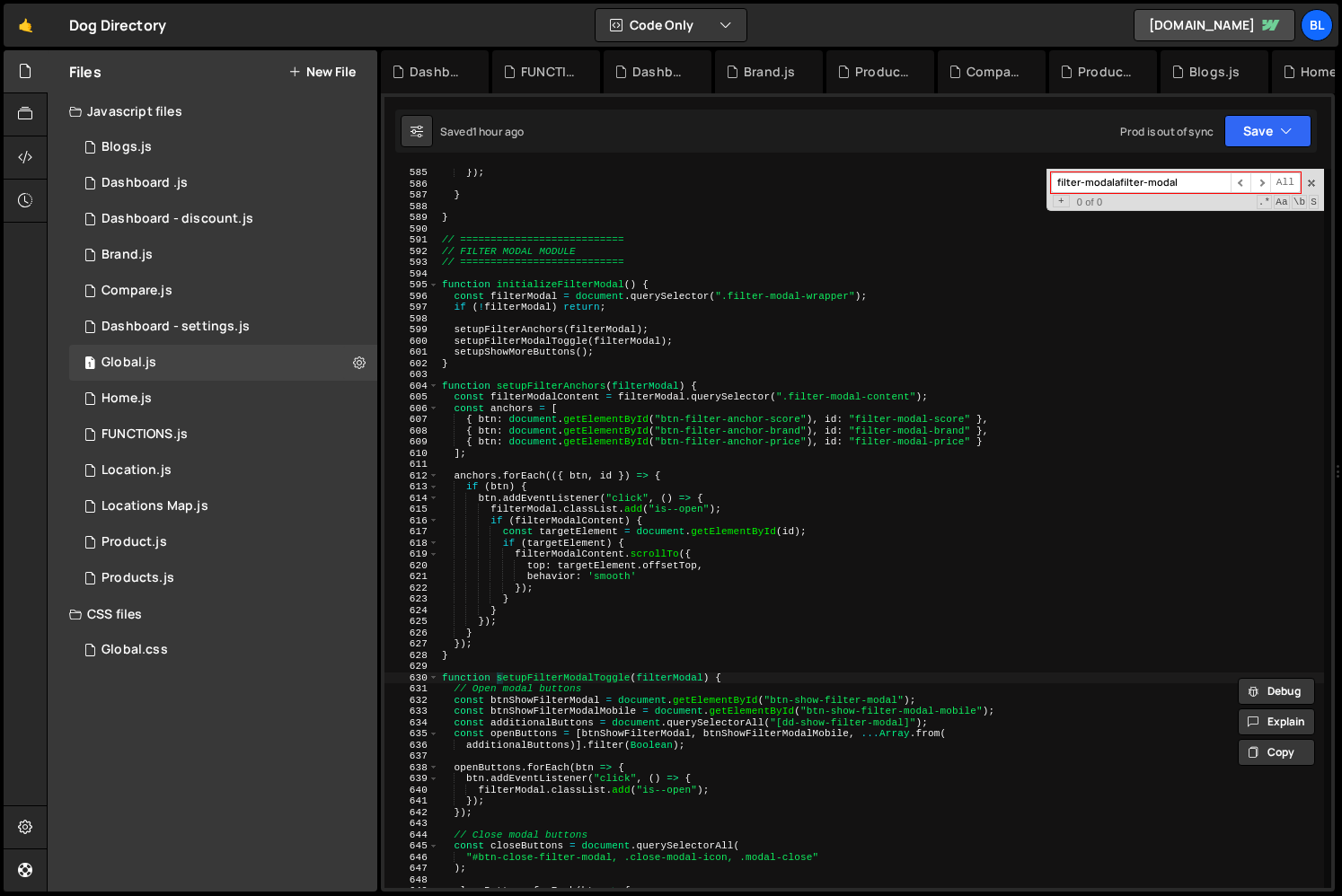
paste input
paste input "dd-show-filter-n"
type input "dd-show-filter-nodal"
click at [221, 178] on div "1 Dashboard .js 0" at bounding box center [223, 182] width 308 height 36
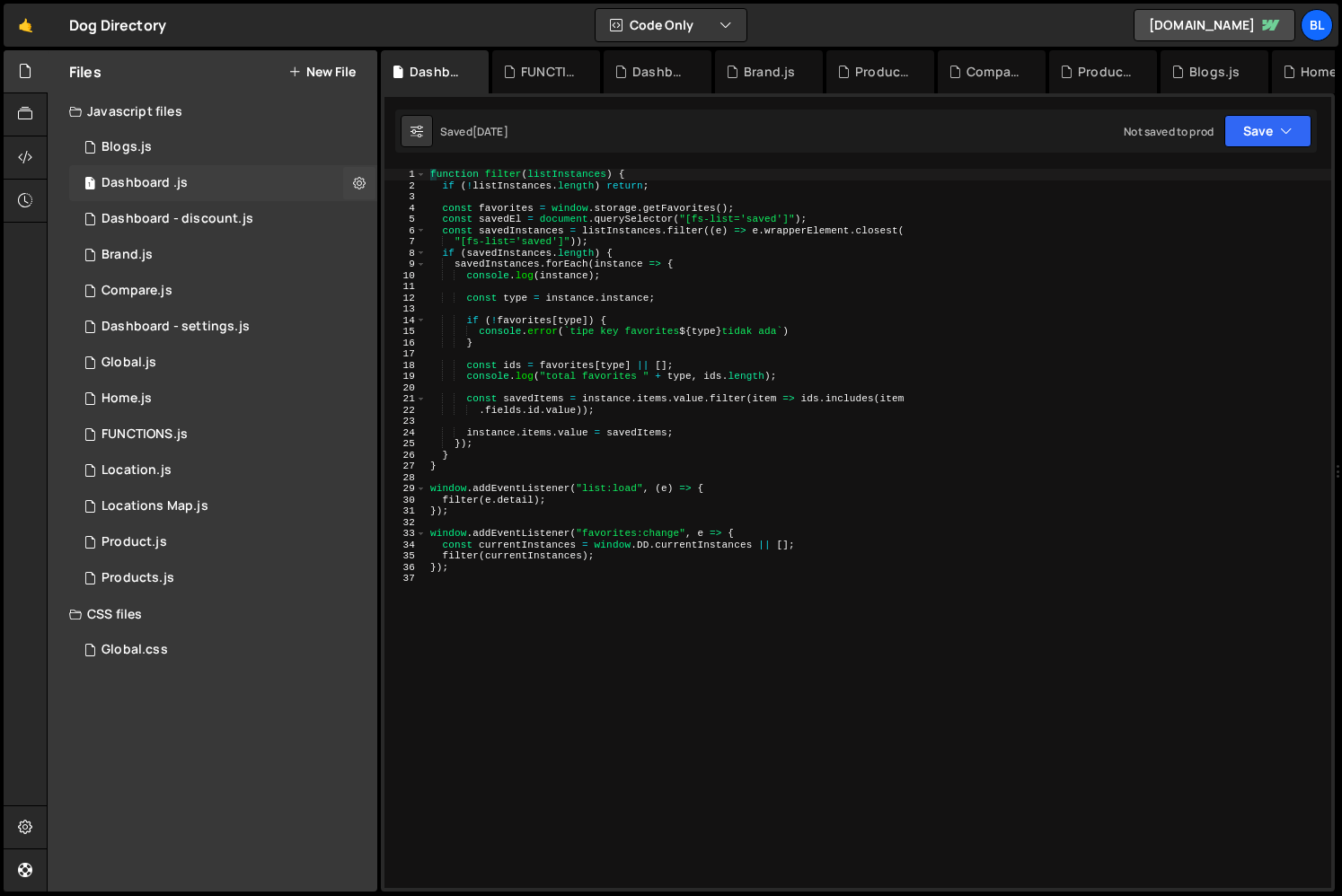
scroll to position [0, 0]
click at [716, 526] on div "function filter ( listInstances ) { if ( ! listInstances . length ) return ; co…" at bounding box center [878, 540] width 904 height 742
drag, startPoint x: 617, startPoint y: 279, endPoint x: 684, endPoint y: 270, distance: 67.6
click at [684, 270] on div "function filter ( listInstances ) { if ( ! listInstances . length ) return ; co…" at bounding box center [878, 540] width 904 height 742
click at [712, 378] on div "function filter ( listInstances ) { if ( ! listInstances . length ) return ; co…" at bounding box center [878, 540] width 904 height 742
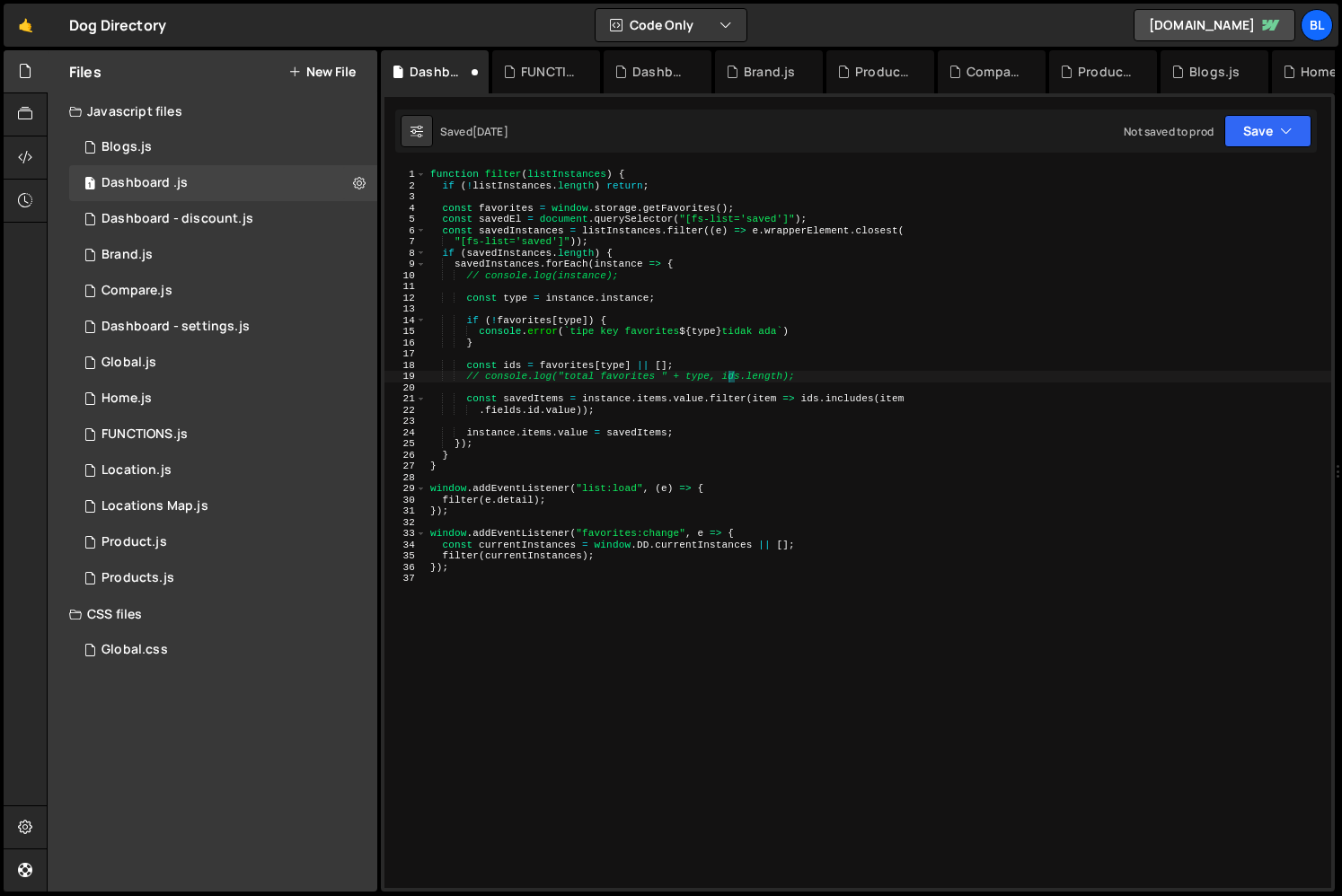
click at [774, 341] on div "function filter ( listInstances ) { if ( ! listInstances . length ) return ; co…" at bounding box center [878, 540] width 904 height 742
click at [665, 555] on div "function filter ( listInstances ) { if ( ! listInstances . length ) return ; co…" at bounding box center [878, 540] width 904 height 742
click at [680, 516] on div "function filter ( listInstances ) { if ( ! listInstances . length ) return ; co…" at bounding box center [878, 540] width 904 height 742
type textarea "});"
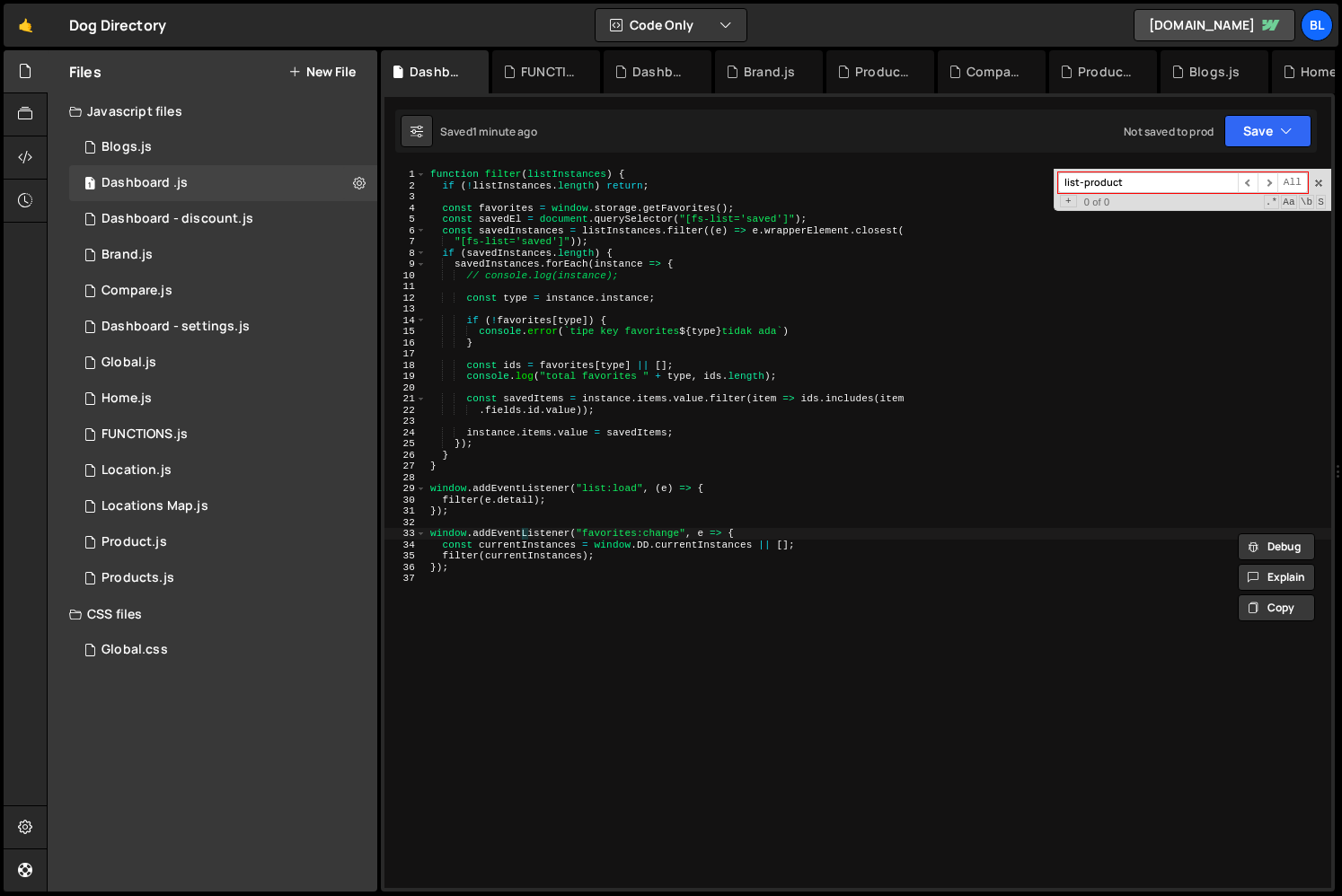
type input "list-product"
click at [648, 699] on div "function filter ( listInstances ) { if ( ! listInstances . length ) return ; co…" at bounding box center [878, 540] width 904 height 742
click at [159, 586] on div "1 Products.js 0" at bounding box center [223, 578] width 308 height 36
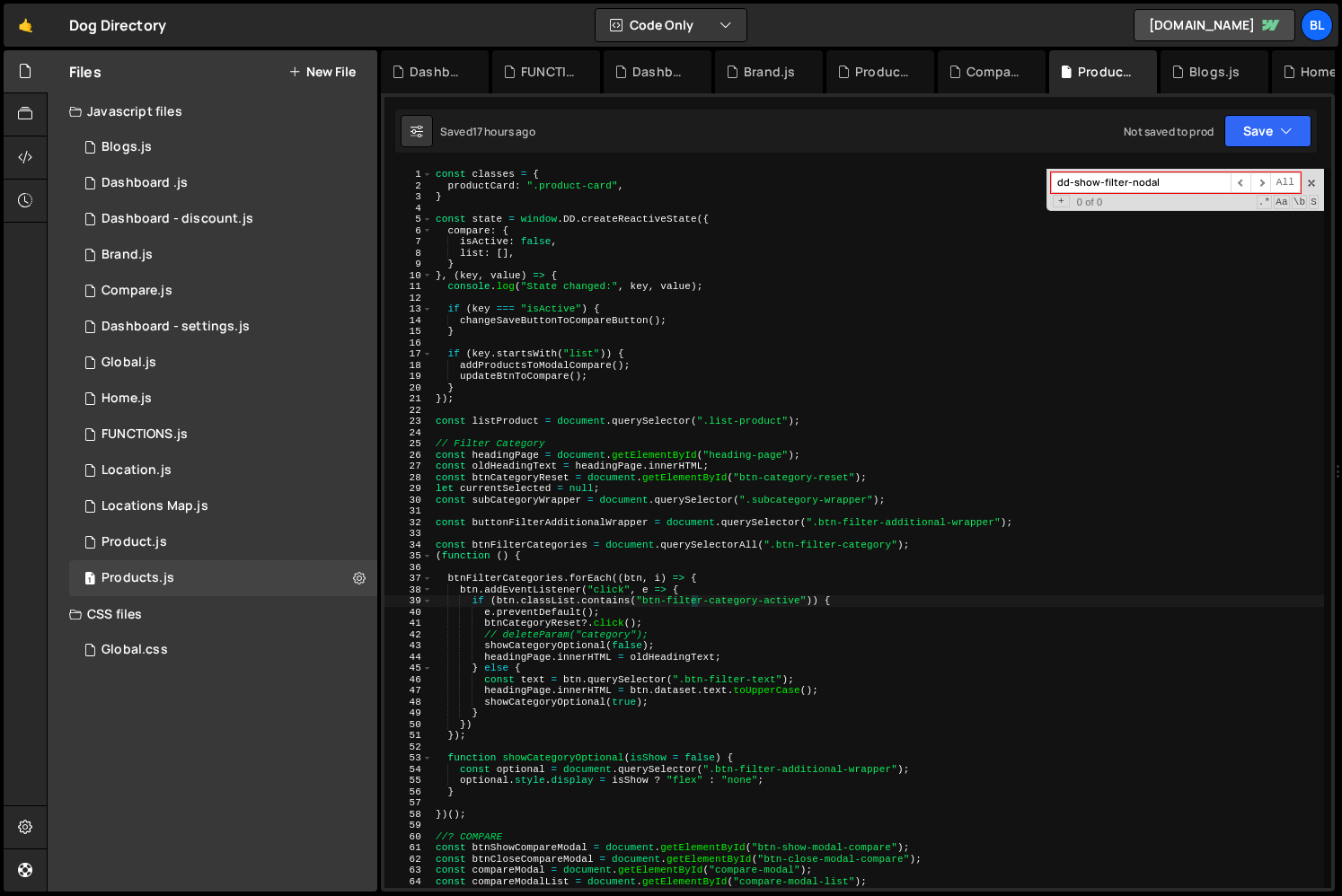
click at [853, 585] on div "const classes = { productCard : ".product-card" , } const state = window . DD .…" at bounding box center [878, 540] width 891 height 742
type textarea "btn.addEventListener("click", e => {"
paste input "list-product"
type input "list-product"
click at [520, 416] on div "const classes = { productCard : ".product-card" , } const state = window . DD .…" at bounding box center [878, 540] width 891 height 742
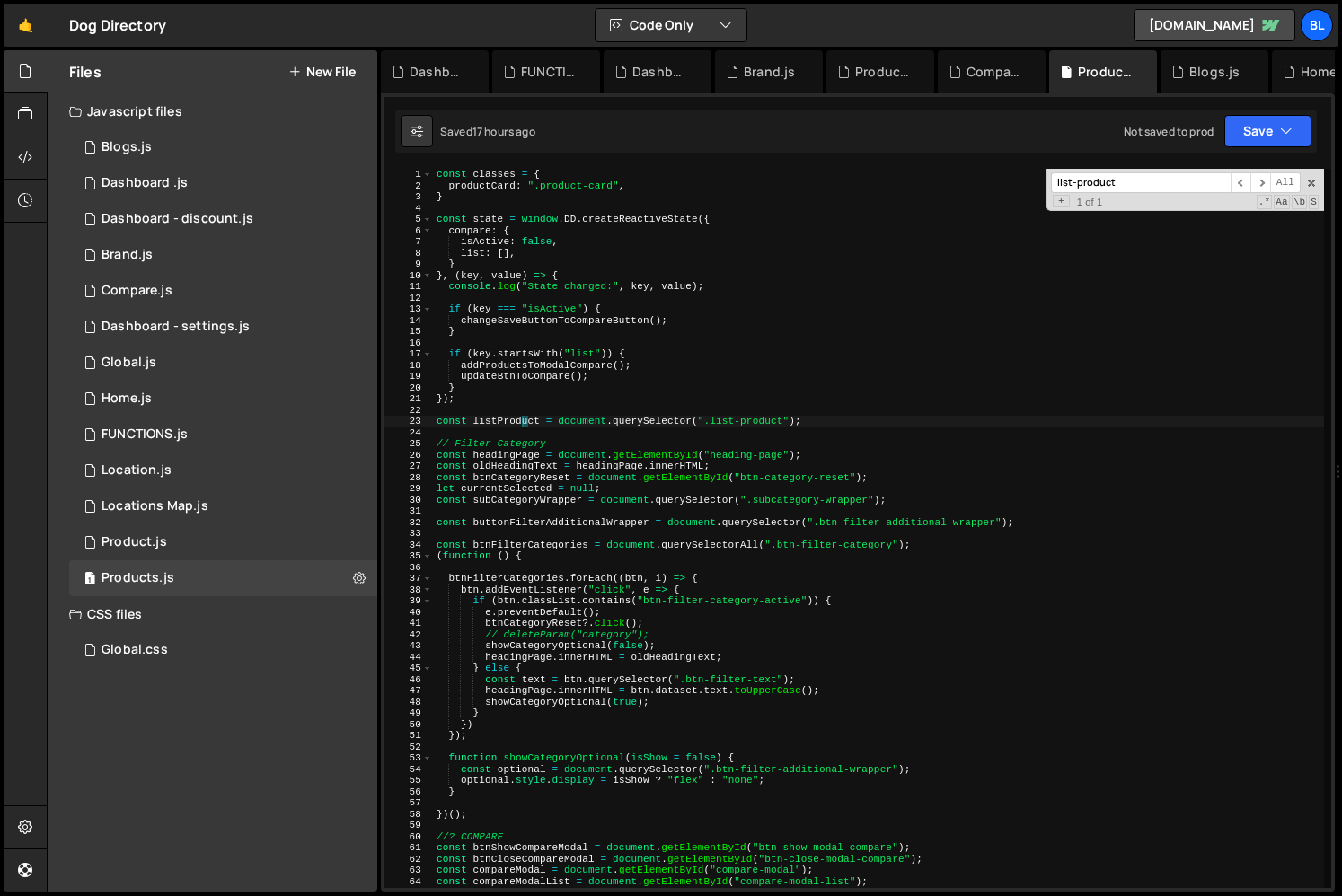
click at [520, 416] on div "const classes = { productCard : ".product-card" , } const state = window . DD .…" at bounding box center [878, 540] width 891 height 742
type textarea "if (!listProduct) return;"
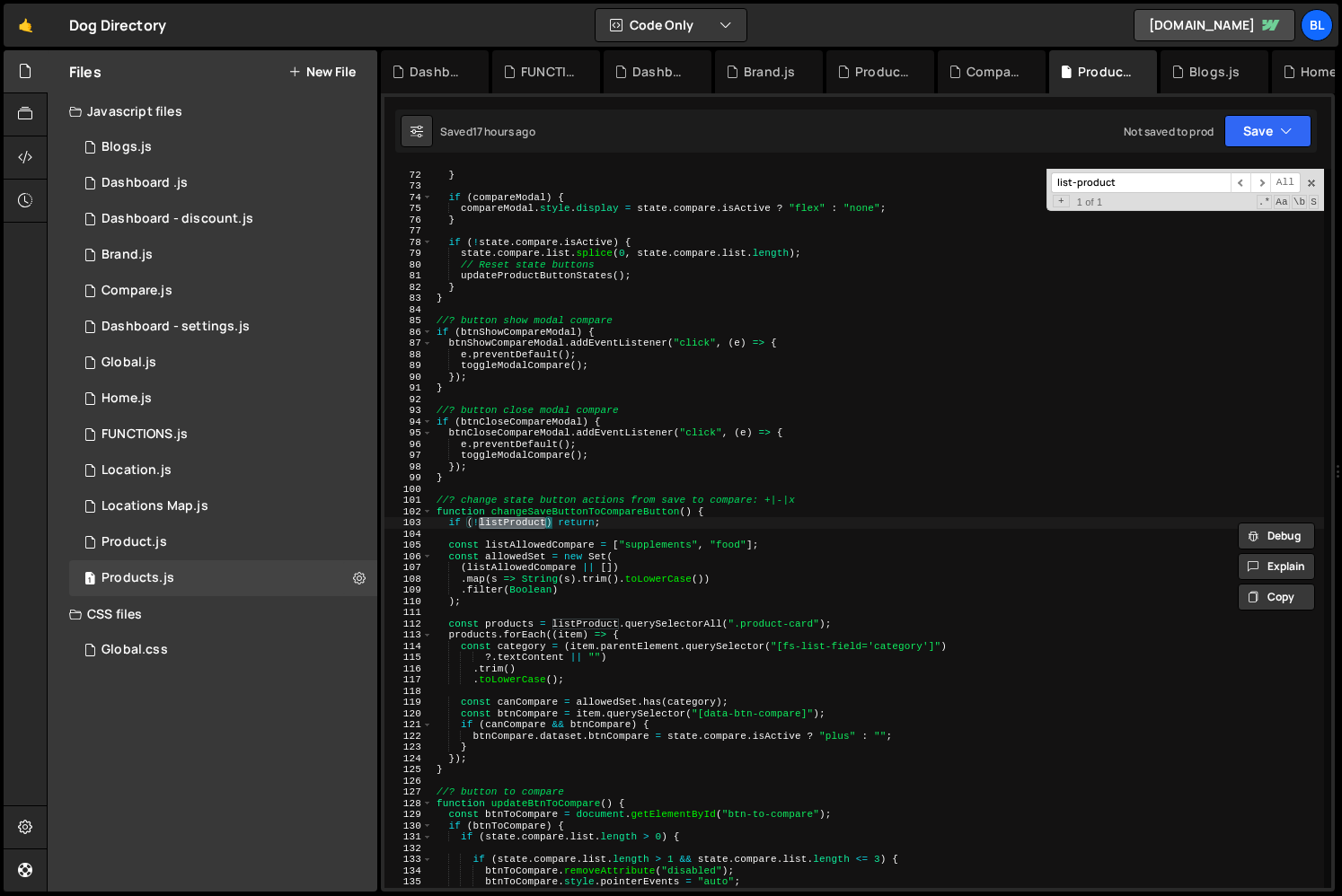
scroll to position [797, 0]
click at [595, 519] on div "btnShowCompareModal . style . display = state . compare . isActive ? "none" : "…" at bounding box center [878, 530] width 891 height 742
click at [239, 184] on div "1 Dashboard .js 0" at bounding box center [223, 182] width 308 height 36
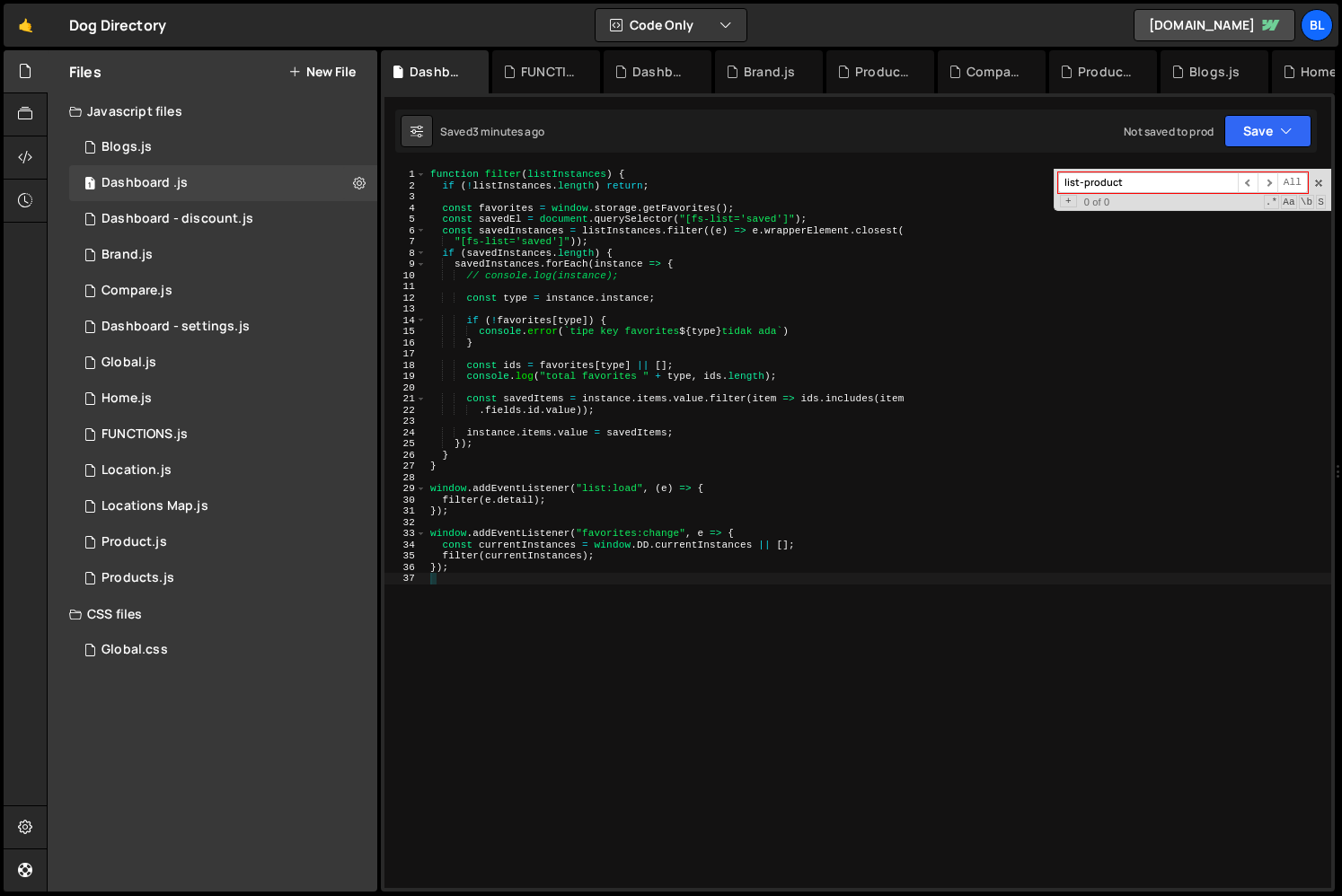
click at [646, 476] on div "function filter ( listInstances ) { if ( ! listInstances . length ) return ; co…" at bounding box center [878, 540] width 904 height 742
click at [1314, 185] on span at bounding box center [1318, 183] width 13 height 13
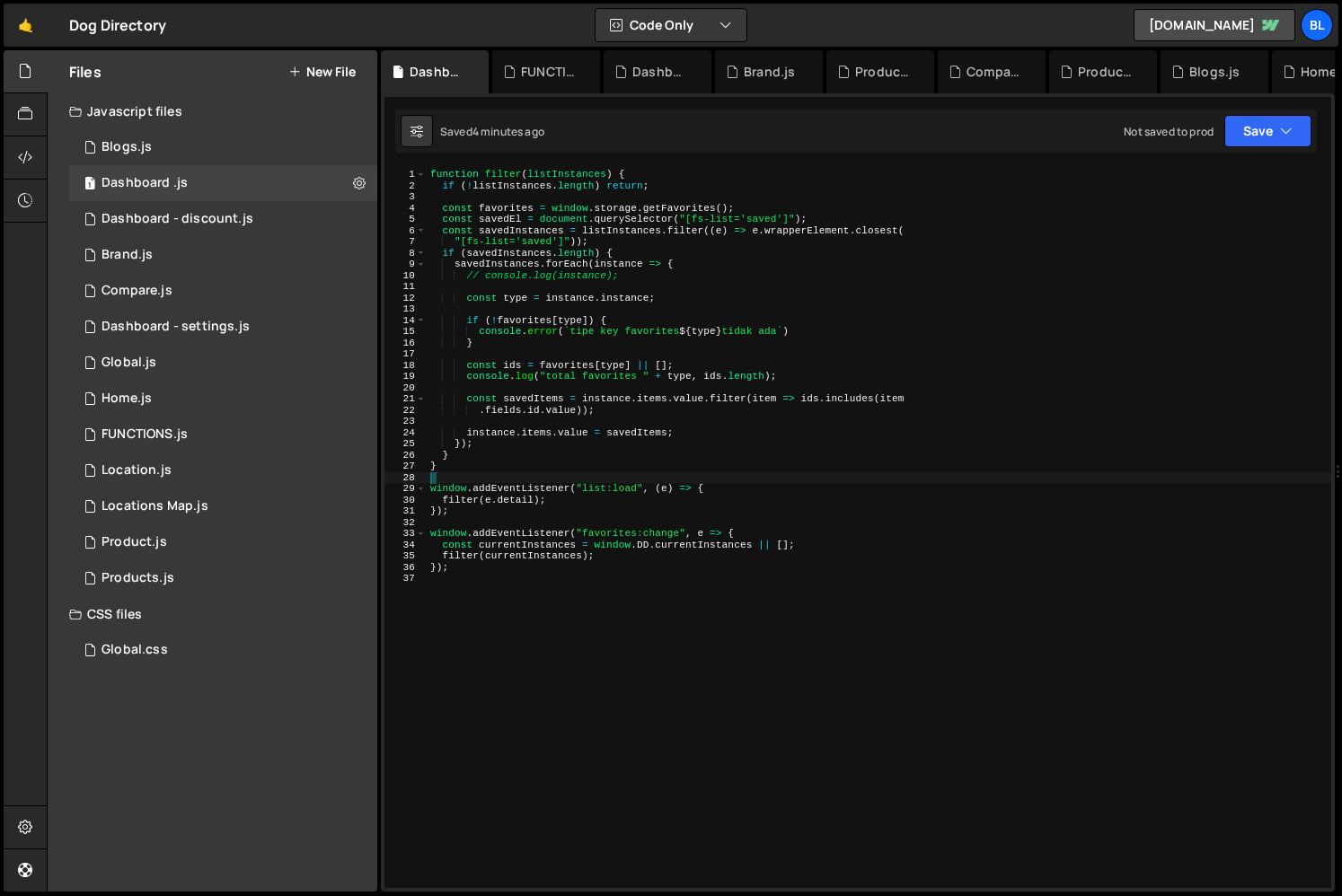
click at [511, 365] on div "function filter ( listInstances ) { if ( ! listInstances . length ) return ; co…" at bounding box center [878, 540] width 904 height 742
type textarea "const ids = favorites[type] || [];"
click at [511, 365] on div "function filter ( listInstances ) { if ( ! listInstances . length ) return ; co…" at bounding box center [878, 540] width 904 height 742
click at [610, 421] on div "function filter ( listInstances ) { if ( ! listInstances . length ) return ; co…" at bounding box center [878, 540] width 904 height 742
click at [633, 433] on div "function filter ( listInstances ) { if ( ! listInstances . length ) return ; co…" at bounding box center [878, 540] width 904 height 742
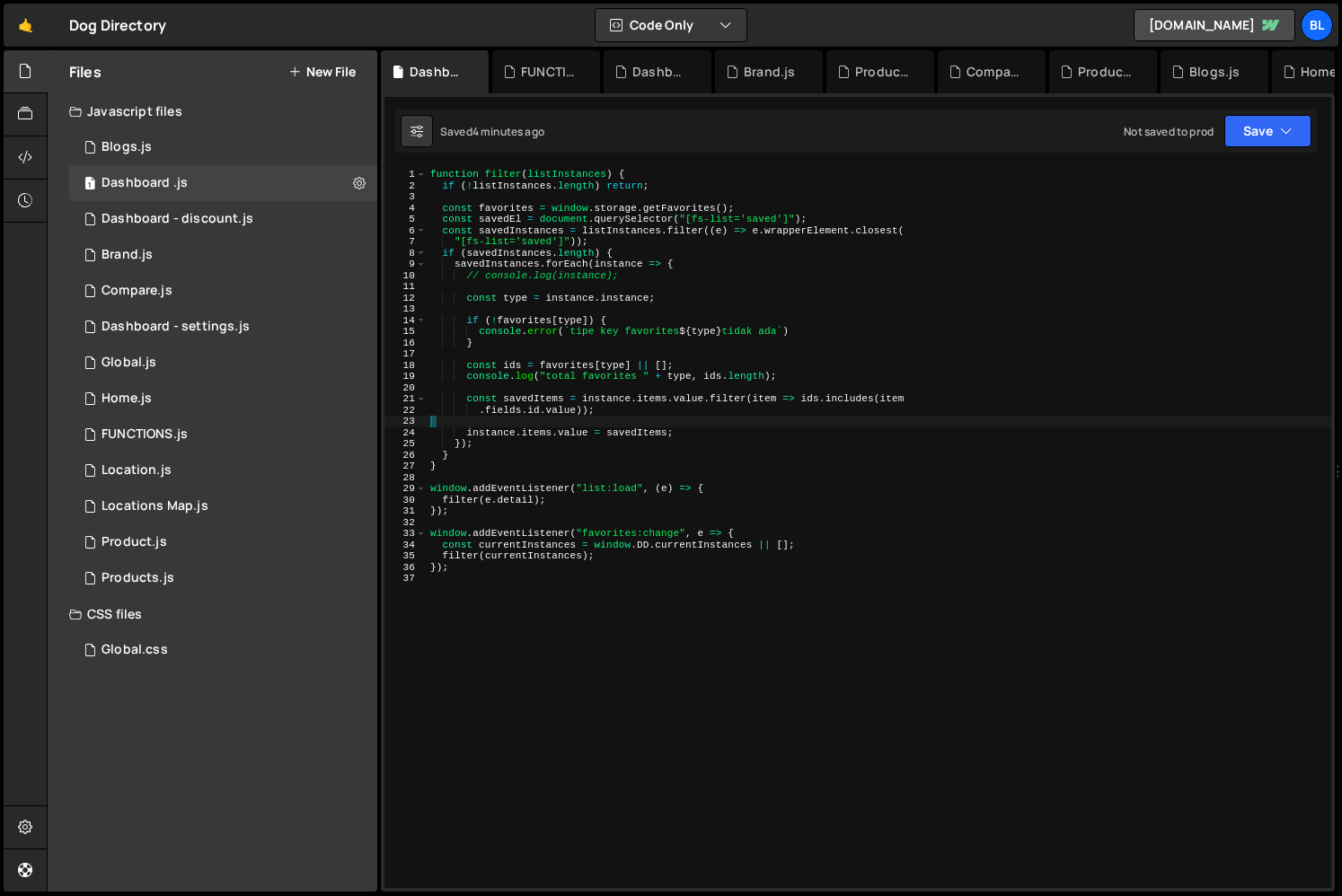
click at [633, 433] on div "function filter ( listInstances ) { if ( ! listInstances . length ) return ; co…" at bounding box center [878, 540] width 904 height 742
click at [517, 364] on div "function filter ( listInstances ) { if ( ! listInstances . length ) return ; co…" at bounding box center [878, 540] width 904 height 742
click at [627, 433] on div "function filter ( listInstances ) { if ( ! listInstances . length ) return ; co…" at bounding box center [878, 540] width 904 height 742
paste textarea "ids"
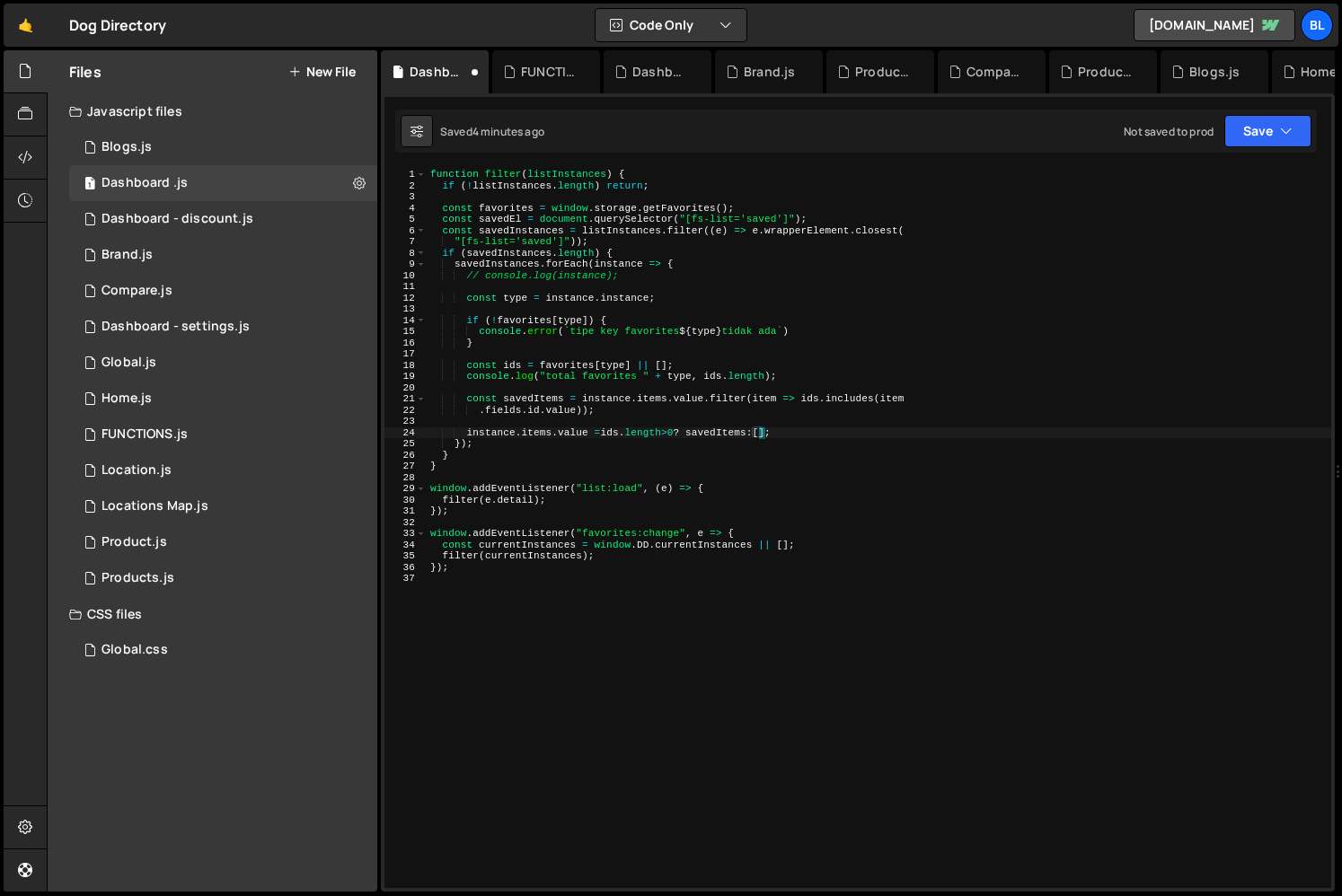
scroll to position [0, 28]
click at [667, 467] on div "function filter ( listInstances ) { if ( ! listInstances . length ) return ; co…" at bounding box center [878, 540] width 904 height 742
click at [688, 447] on div "function filter ( listInstances ) { if ( ! listInstances . length ) return ; co…" at bounding box center [878, 540] width 904 height 742
click at [607, 467] on div "function filter ( listInstances ) { if ( ! listInstances . length ) return ; co…" at bounding box center [878, 540] width 904 height 742
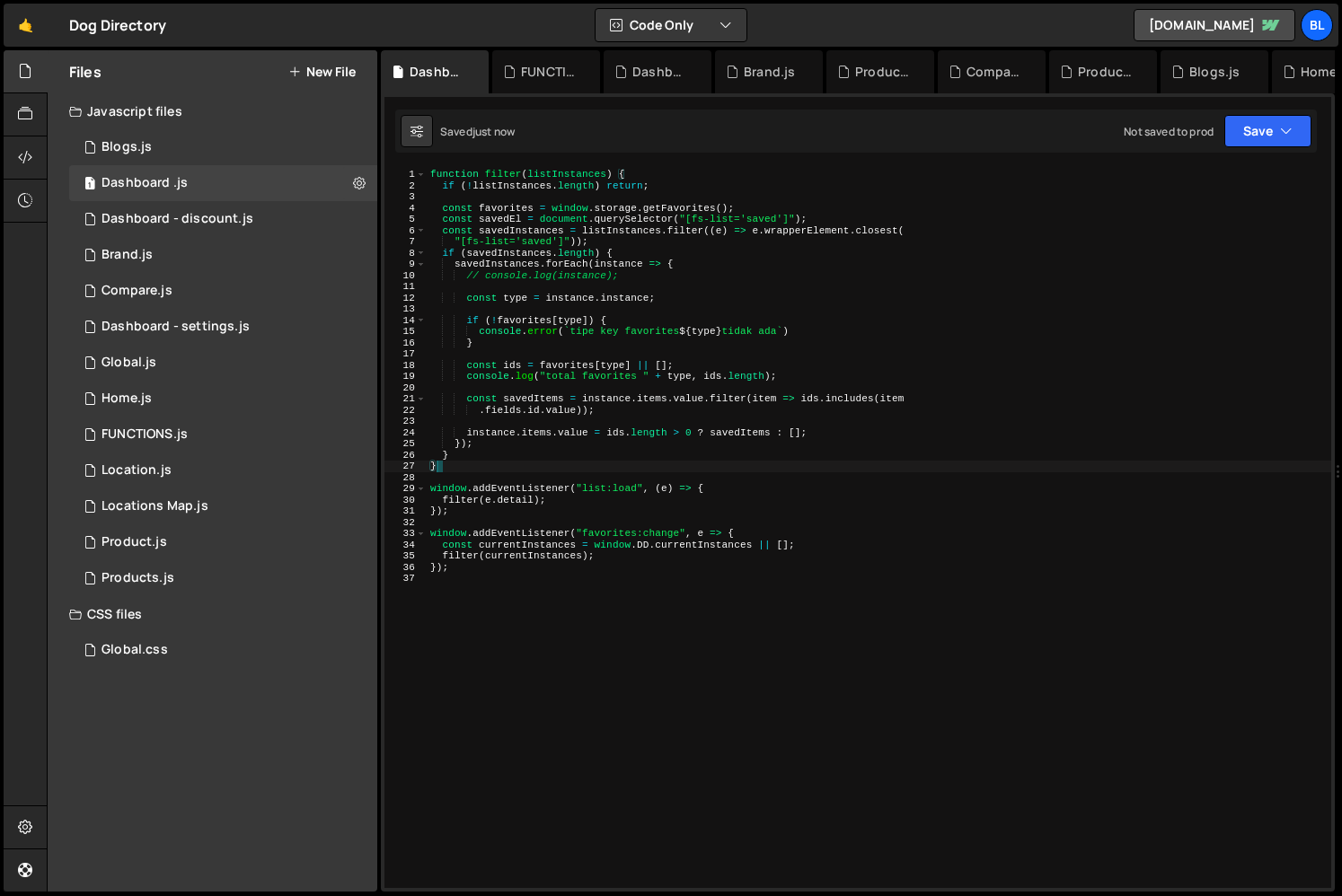
type textarea "}"
